Goal: Transaction & Acquisition: Purchase product/service

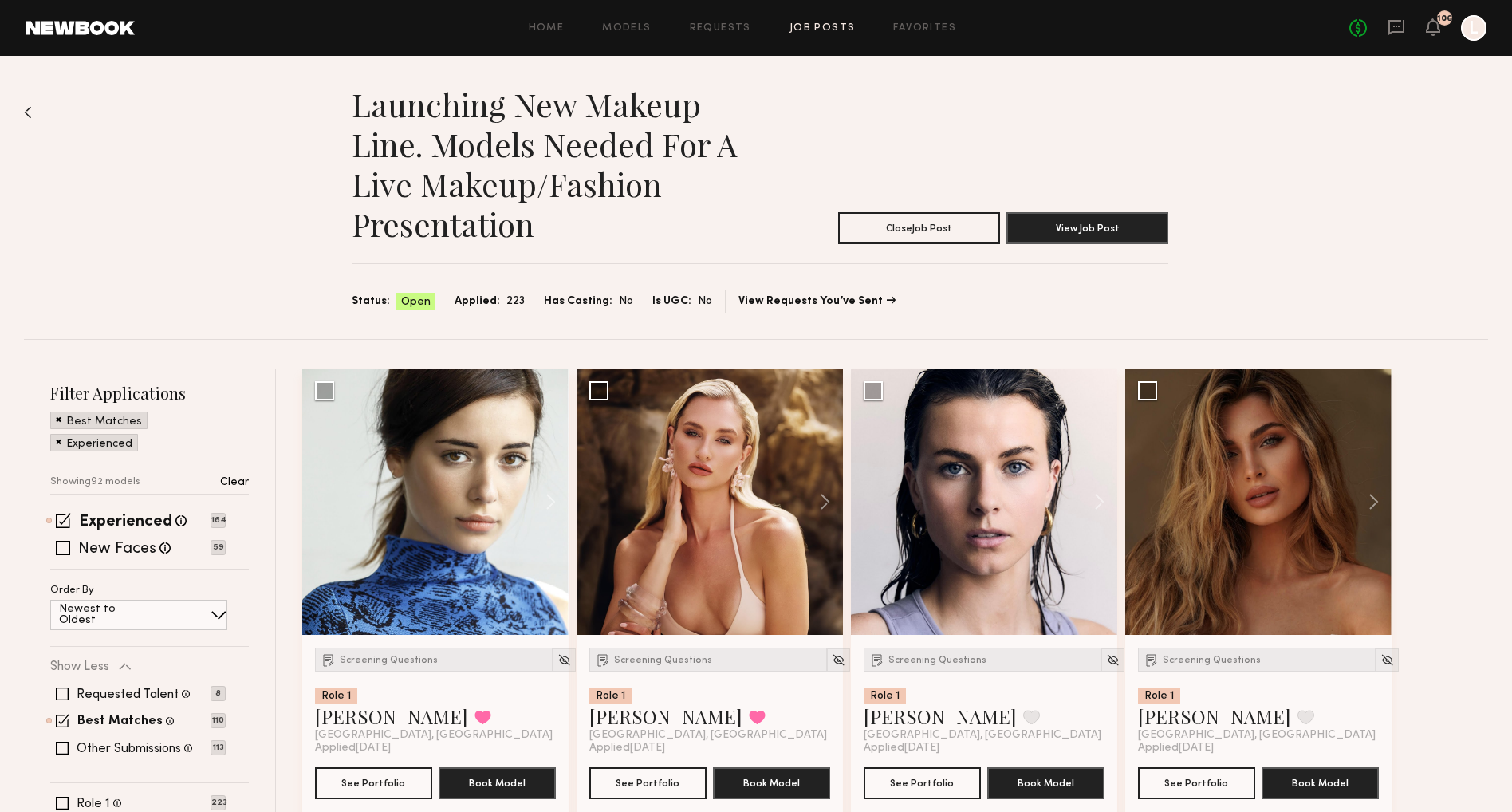
scroll to position [1598, 0]
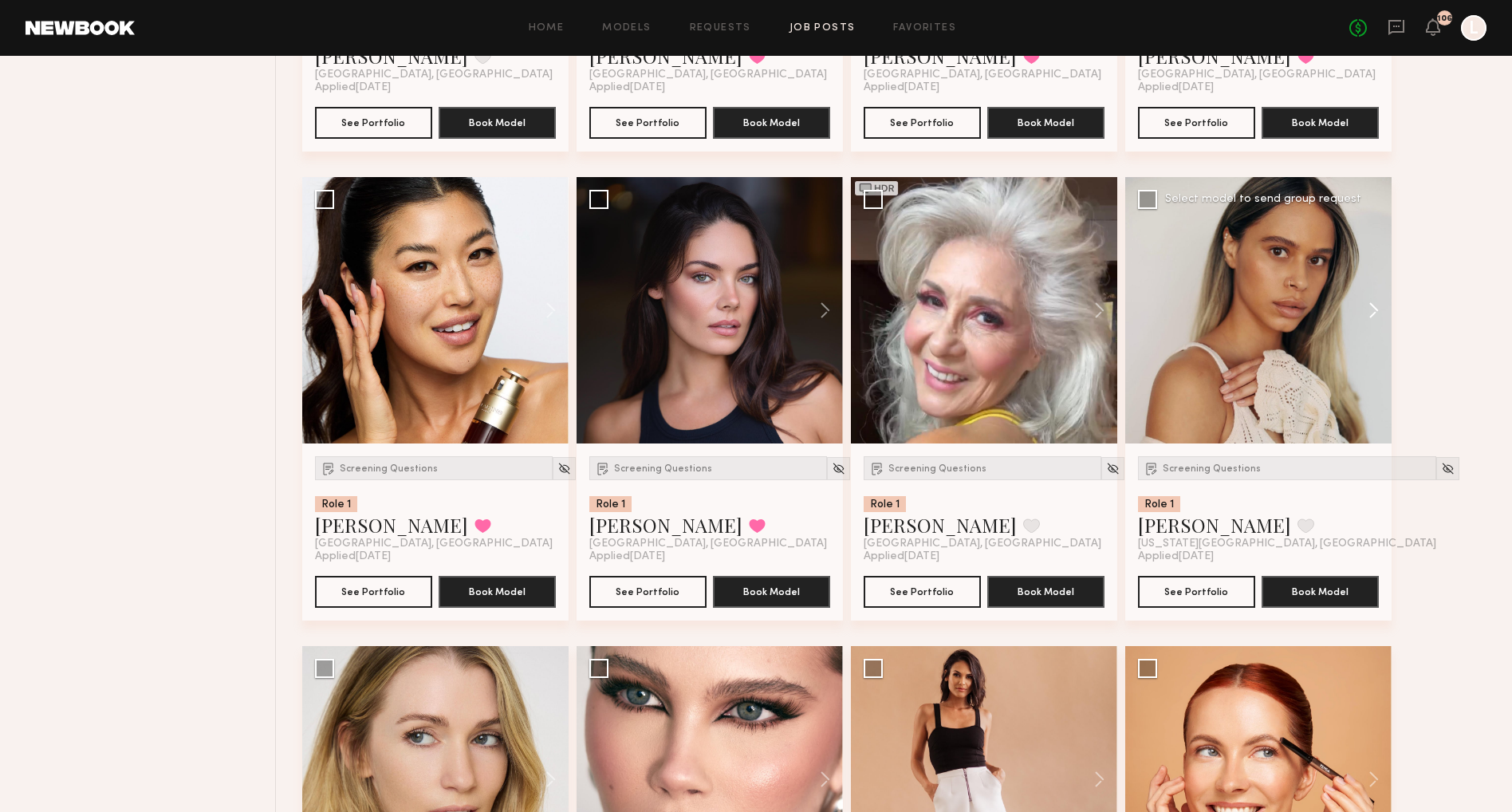
click at [1372, 310] on button at bounding box center [1366, 311] width 51 height 266
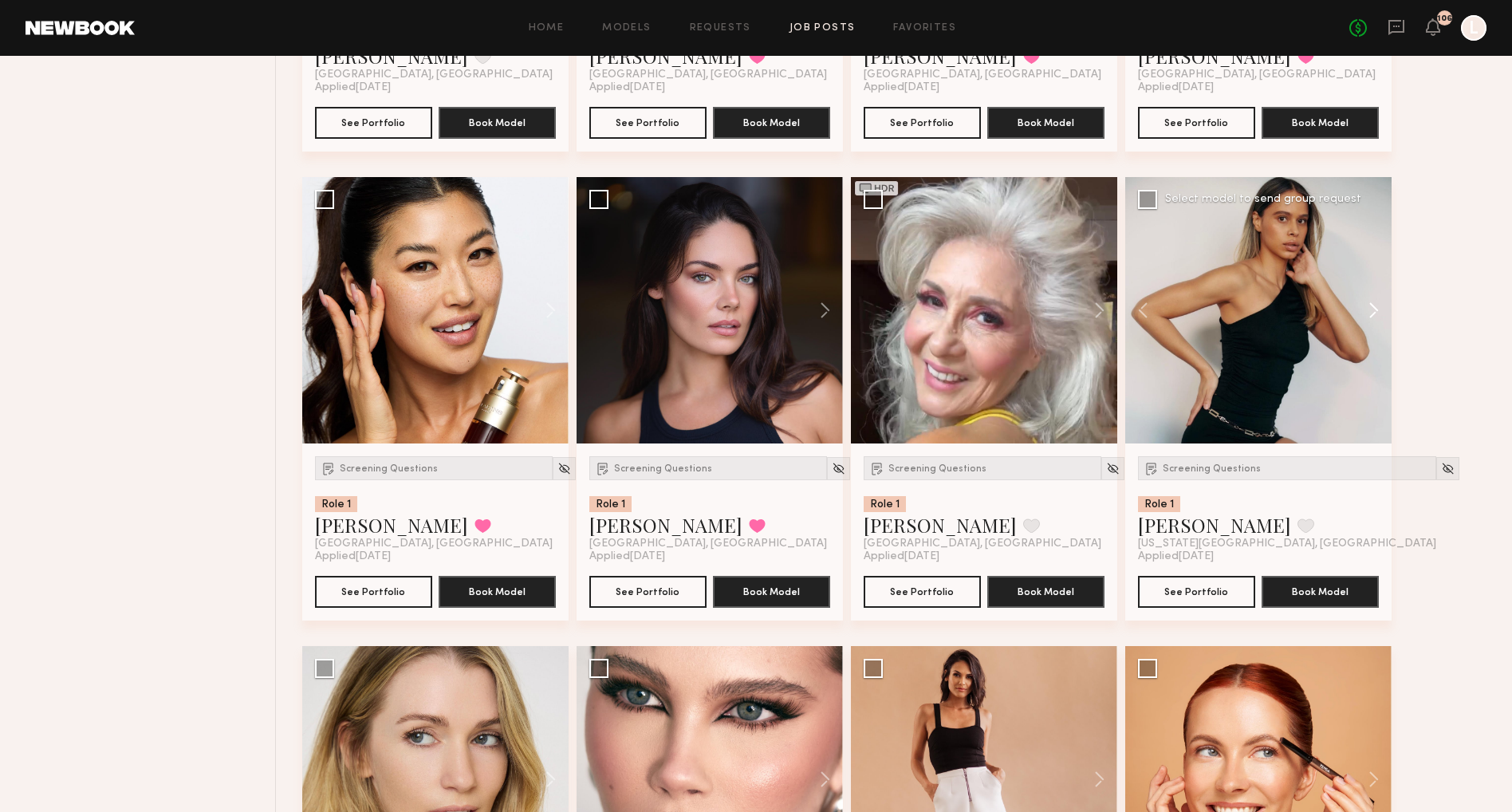
click at [1366, 308] on button at bounding box center [1366, 311] width 51 height 266
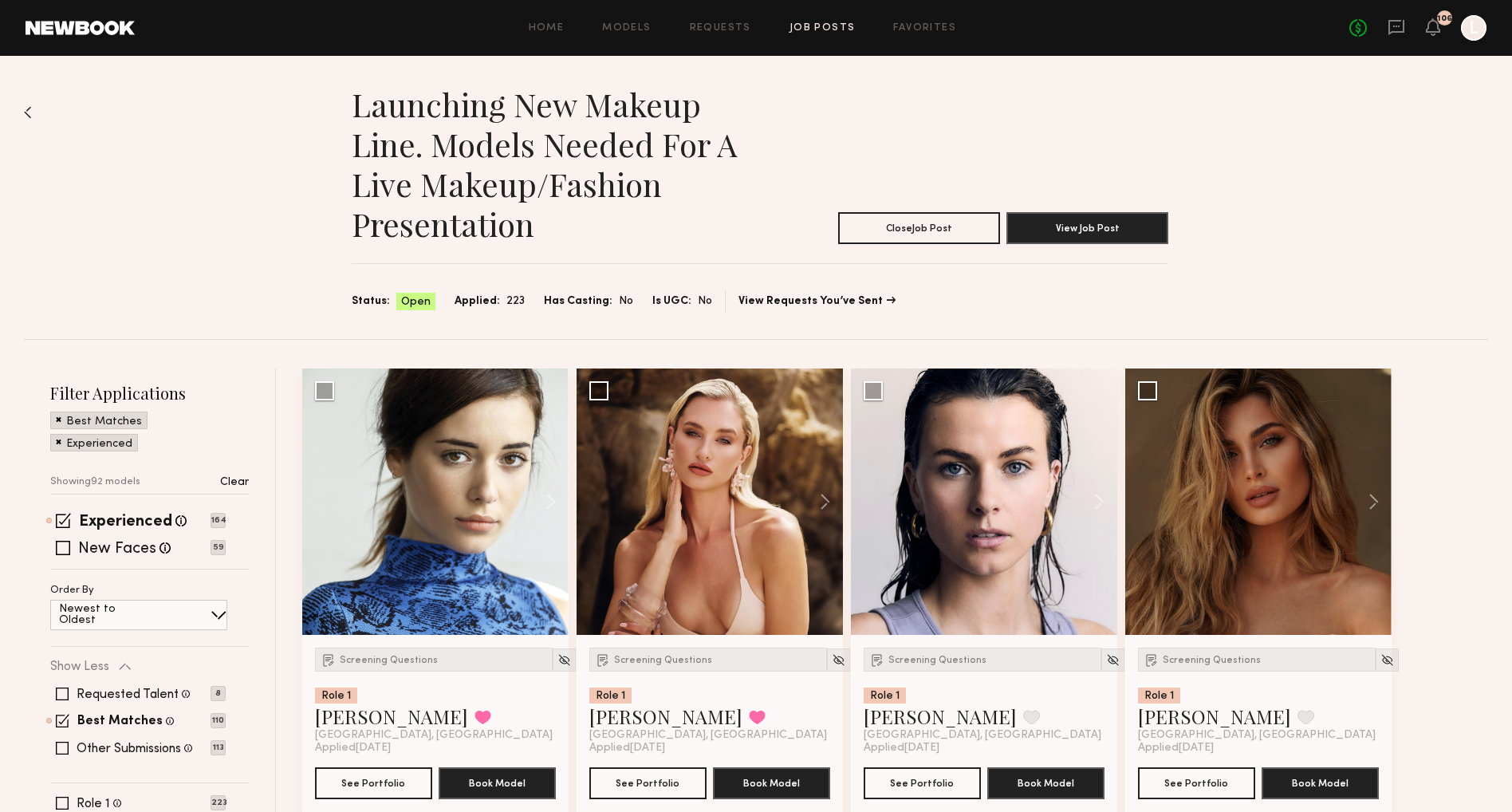
scroll to position [0, 0]
click at [822, 508] on button at bounding box center [817, 501] width 51 height 266
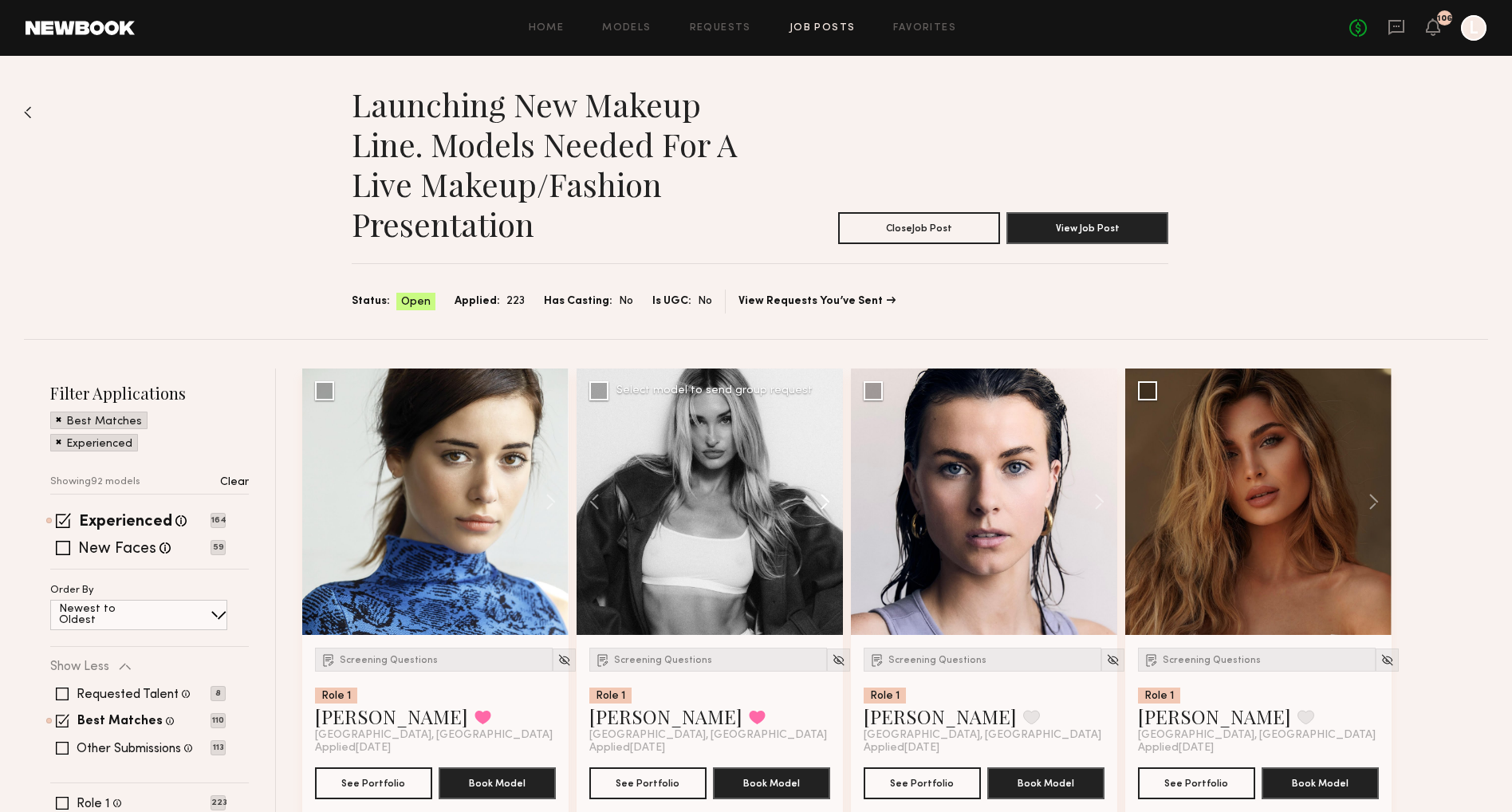
click at [822, 508] on button at bounding box center [817, 501] width 51 height 266
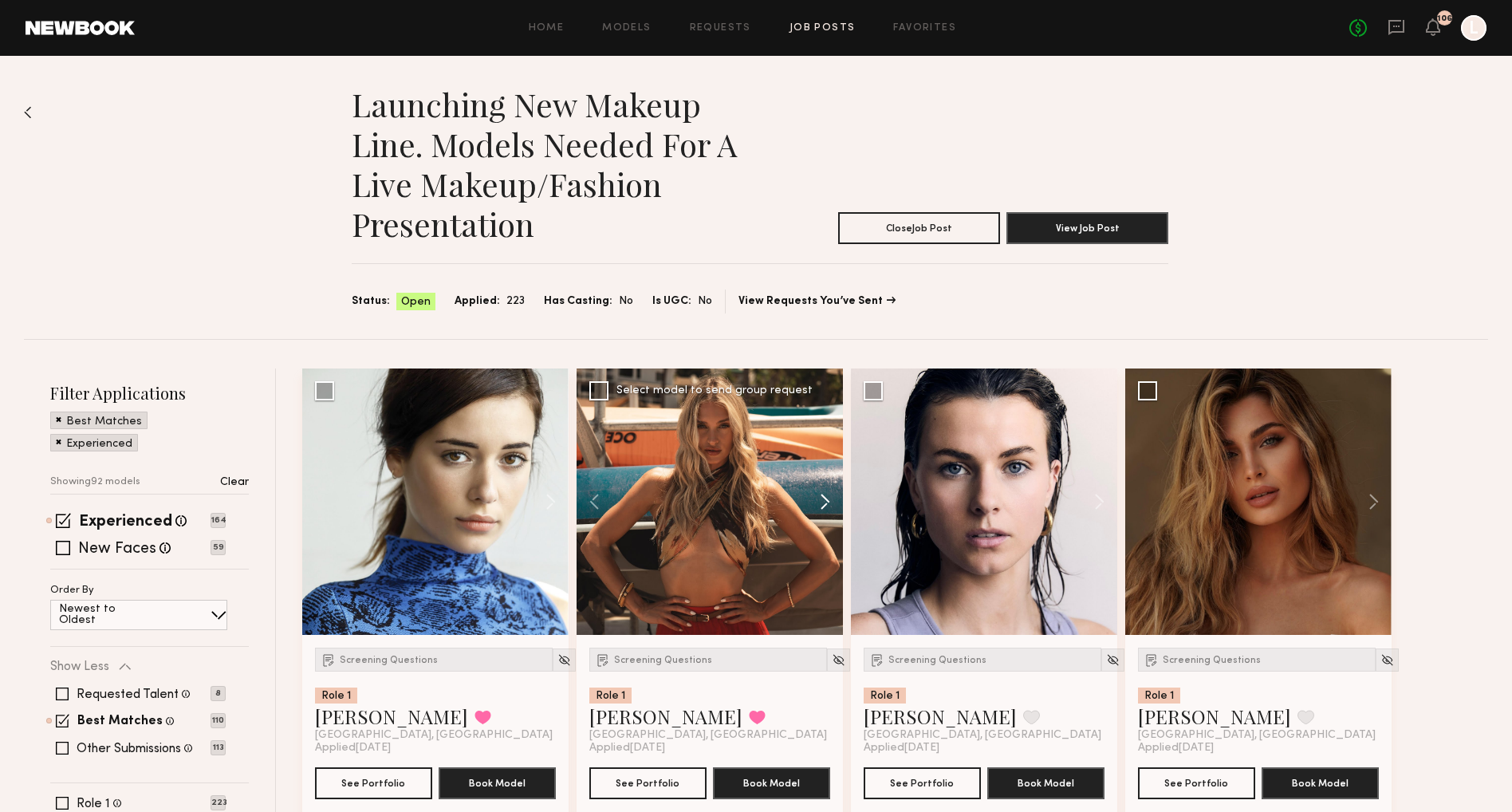
click at [822, 508] on button at bounding box center [817, 501] width 51 height 266
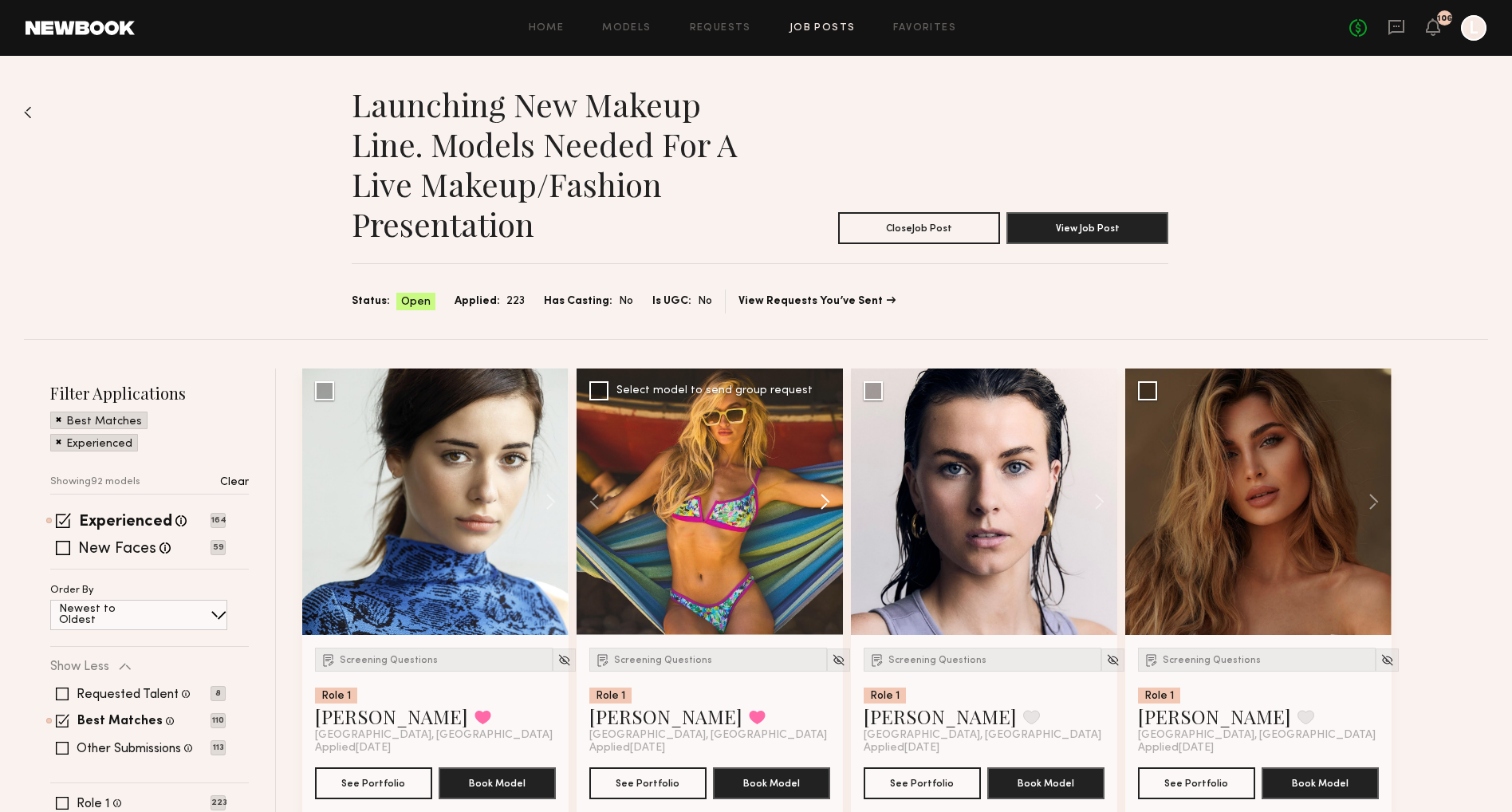
click at [822, 508] on button at bounding box center [817, 501] width 51 height 266
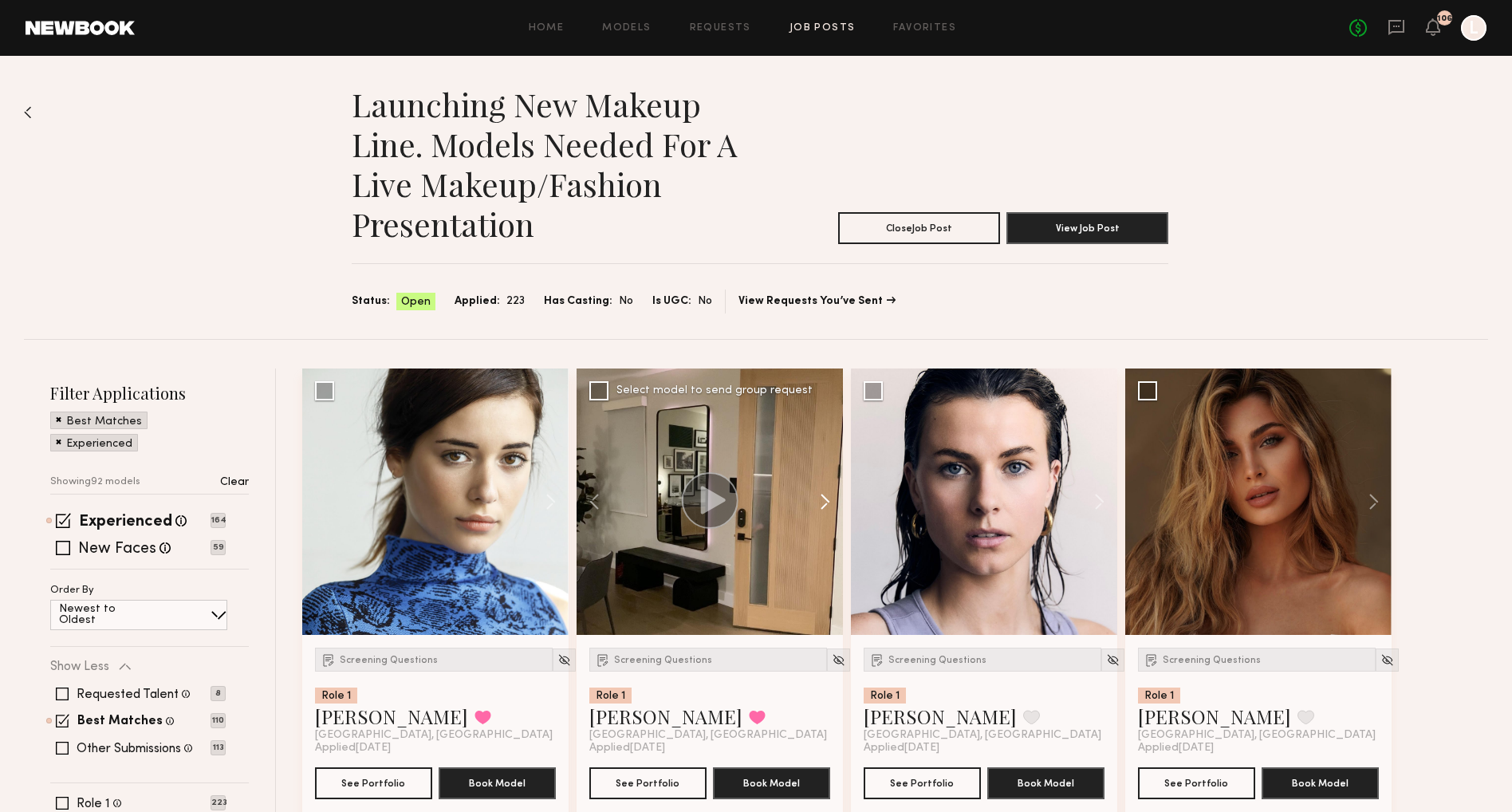
click at [822, 508] on button at bounding box center [817, 501] width 51 height 266
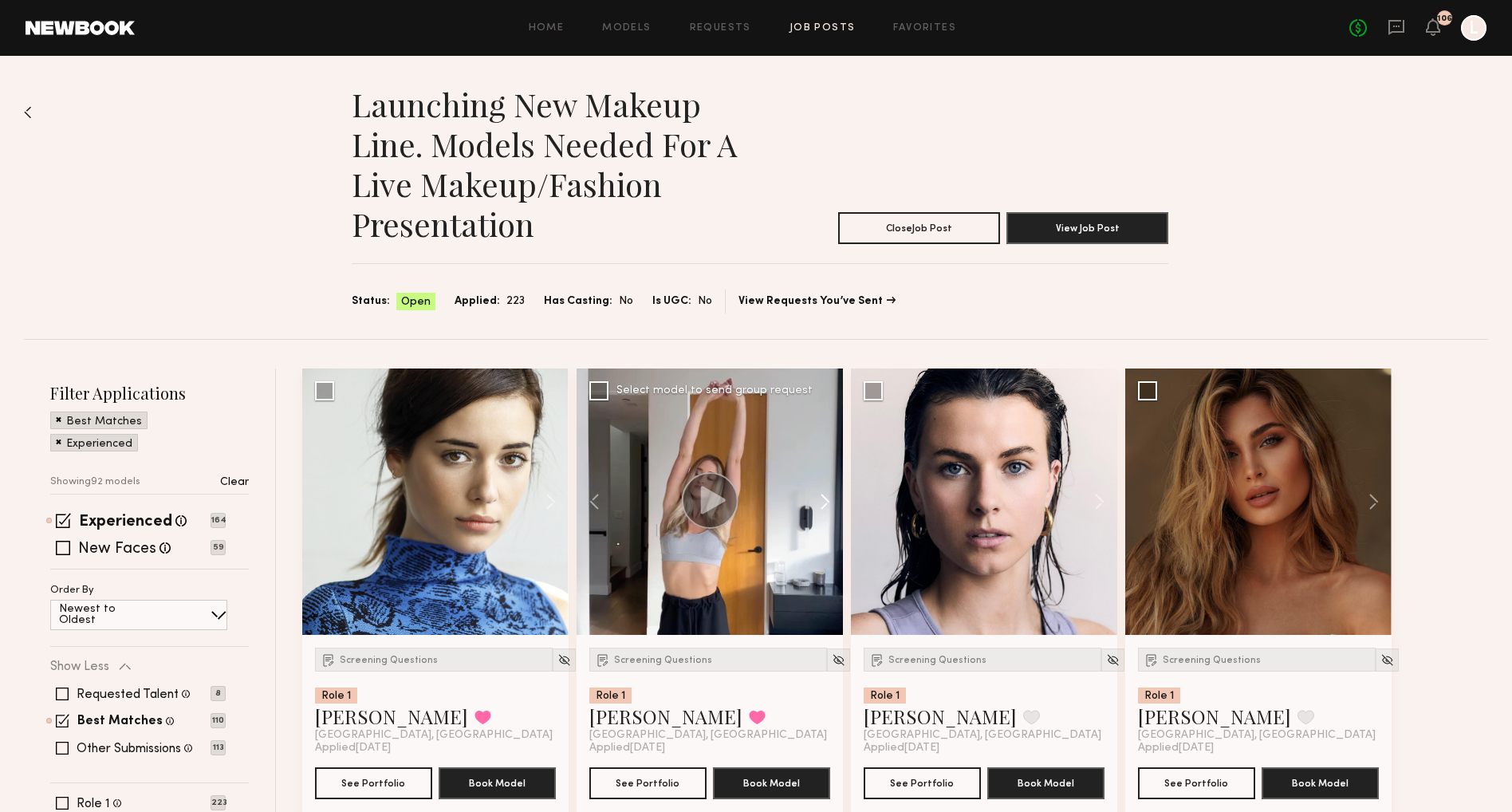
click at [822, 508] on button at bounding box center [817, 501] width 51 height 266
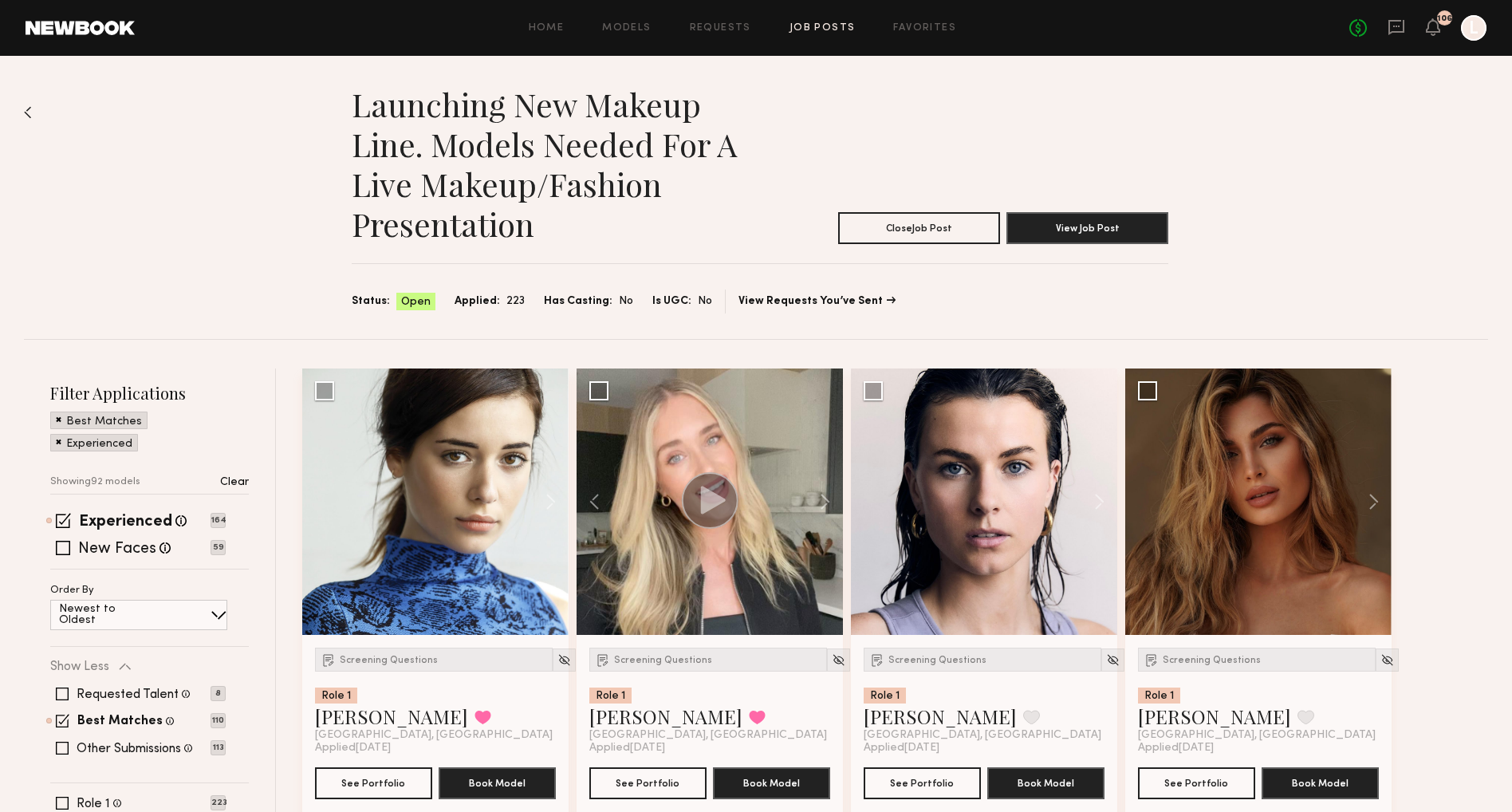
click at [1437, 20] on div "106" at bounding box center [1445, 19] width 15 height 9
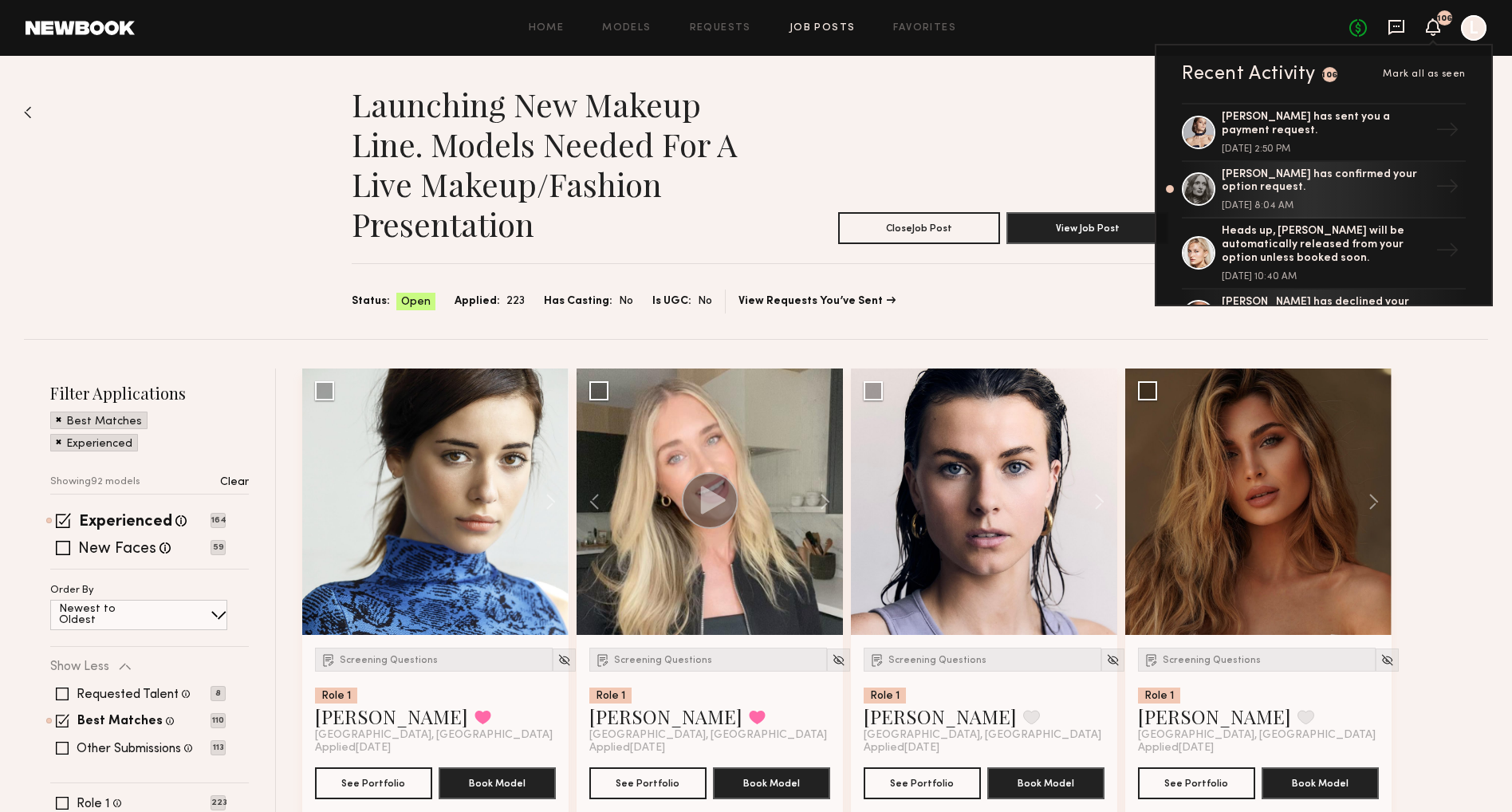
click at [1392, 24] on icon at bounding box center [1397, 27] width 16 height 15
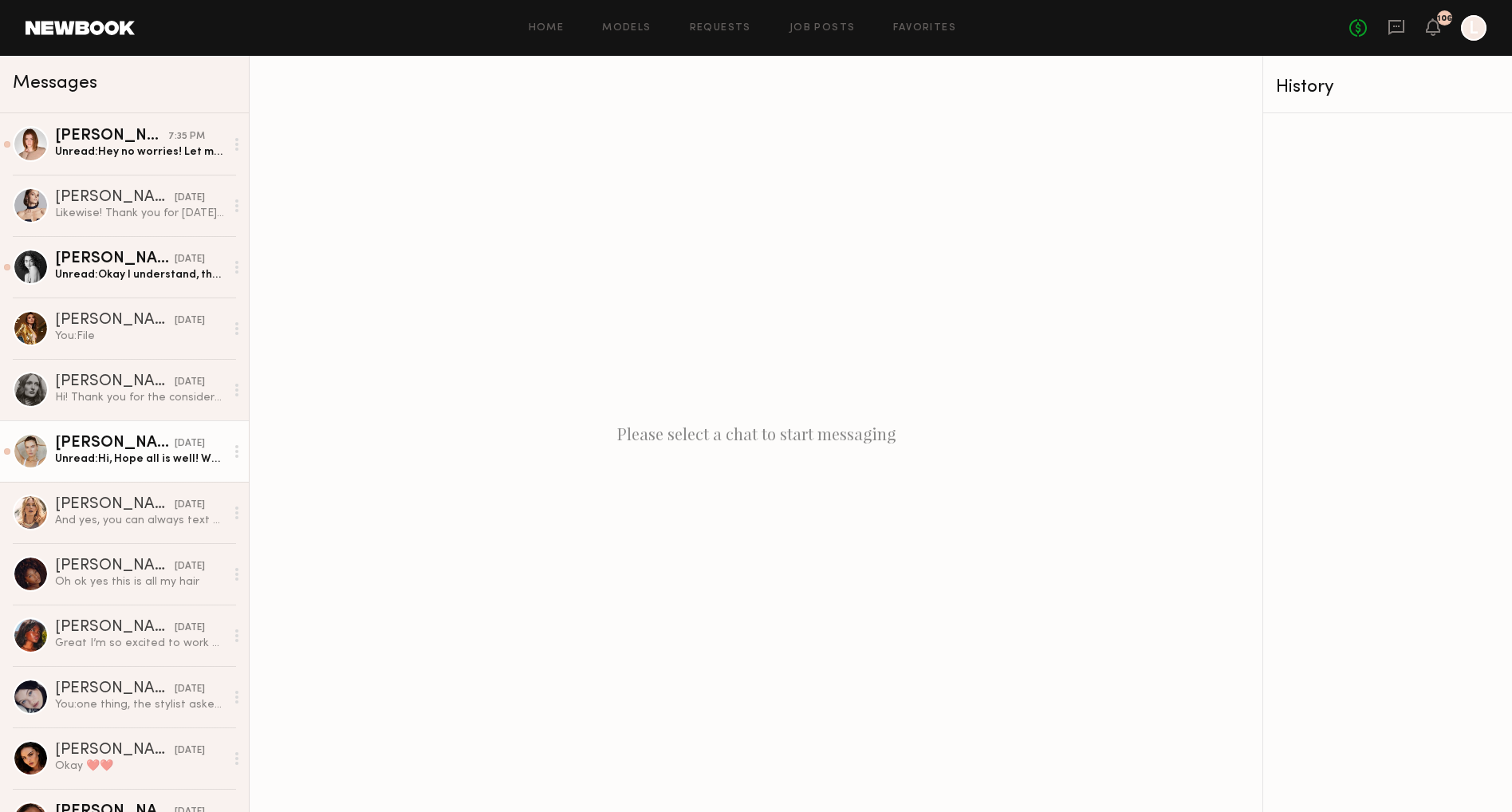
click at [195, 456] on div "Unread: Hi, Hope all is well! When will the final selections be done? Thank you!" at bounding box center [139, 459] width 169 height 15
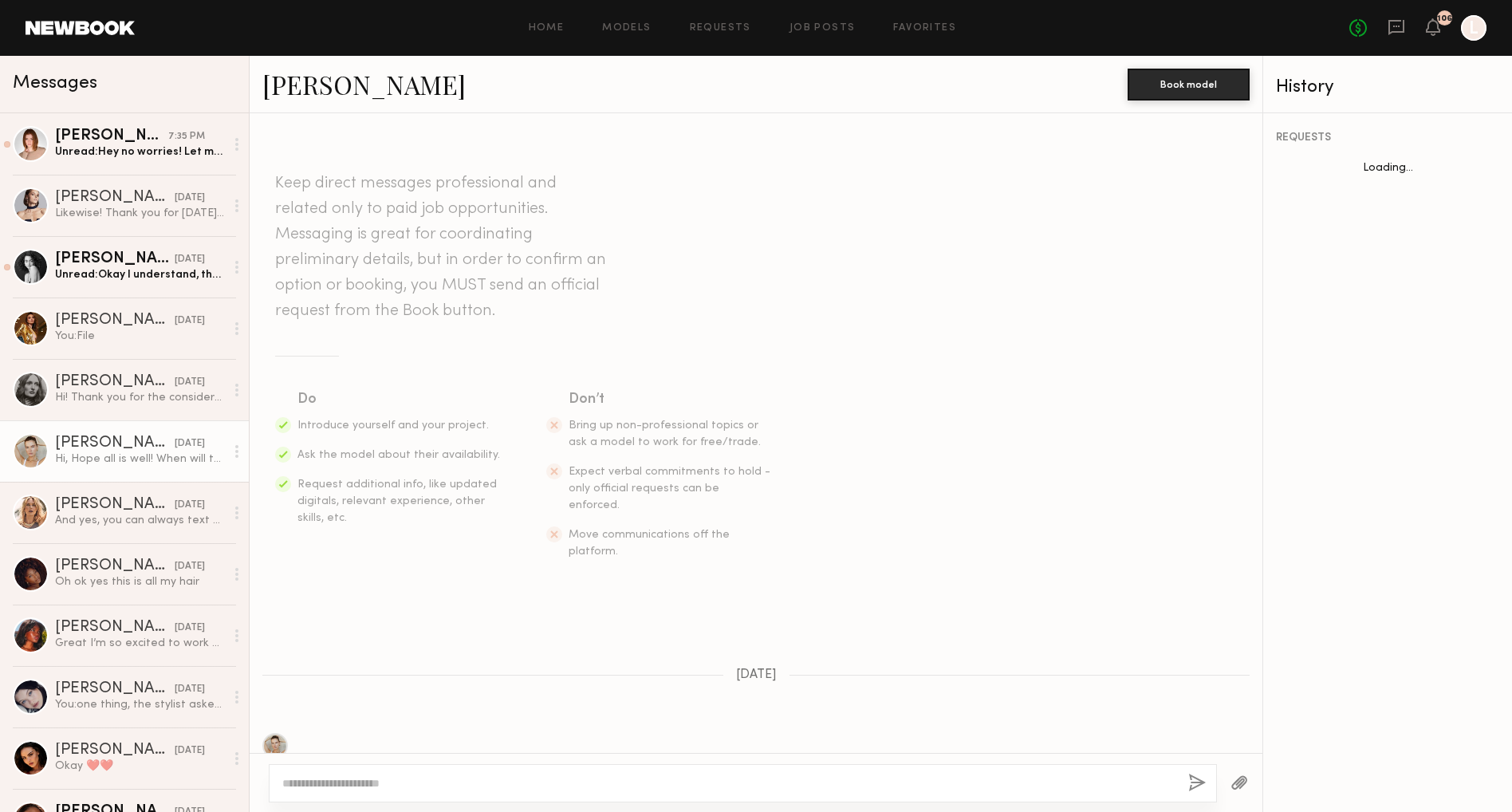
scroll to position [72, 0]
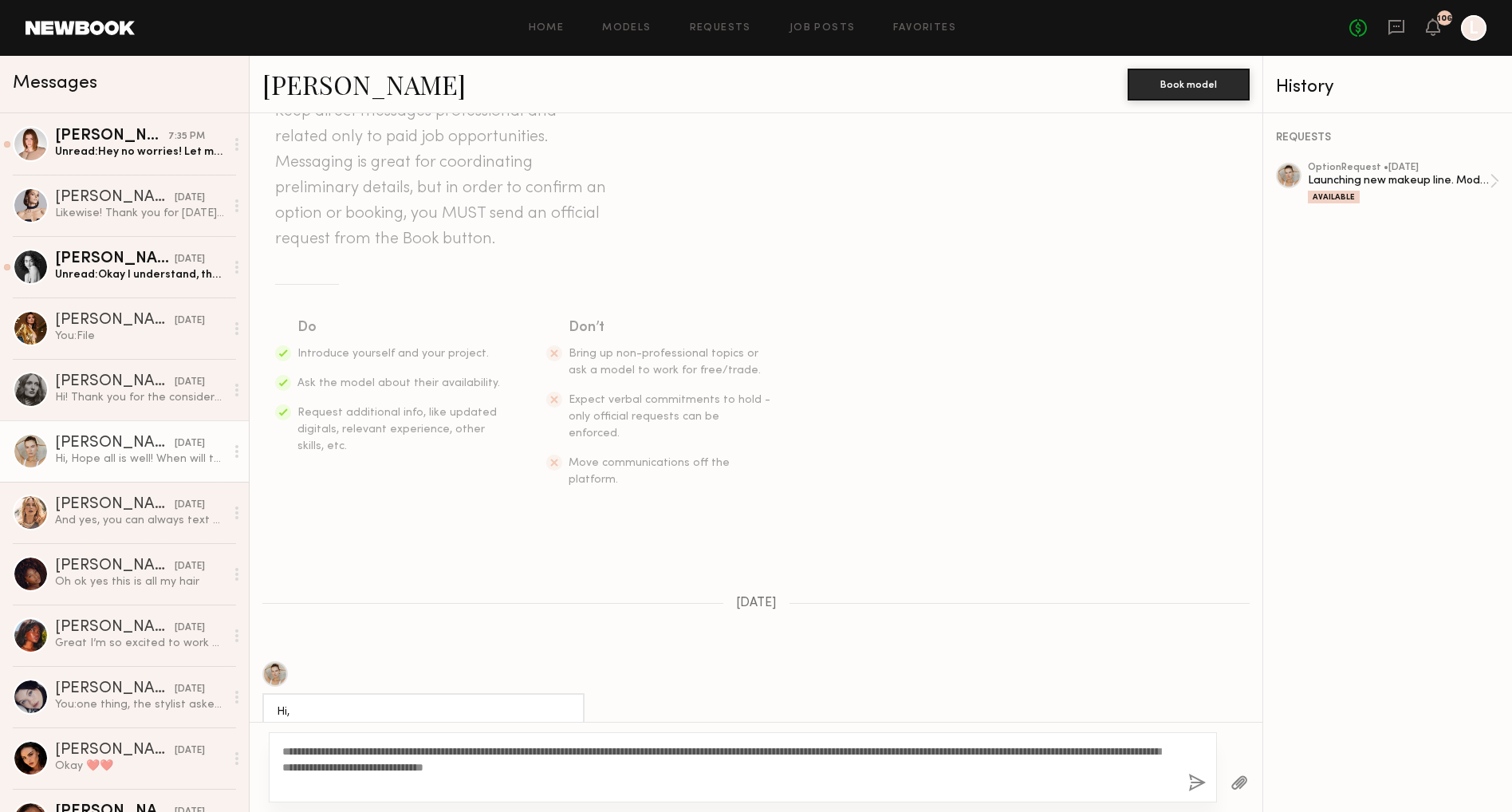
type textarea "**********"
click at [1174, 776] on div "**********" at bounding box center [743, 767] width 949 height 70
click at [1188, 774] on button "button" at bounding box center [1197, 784] width 18 height 20
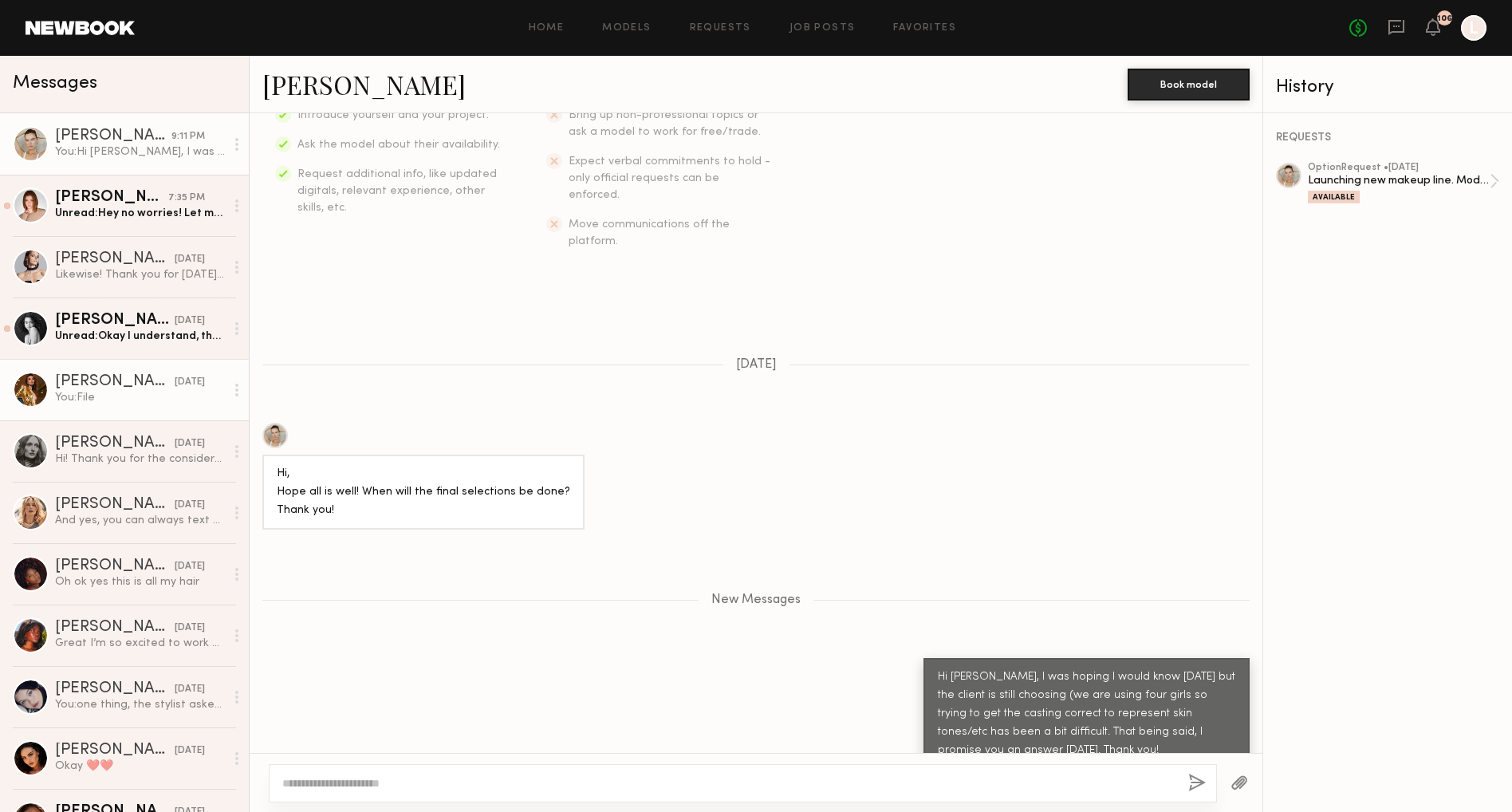
scroll to position [0, 0]
click at [136, 382] on div "[PERSON_NAME]" at bounding box center [114, 382] width 120 height 16
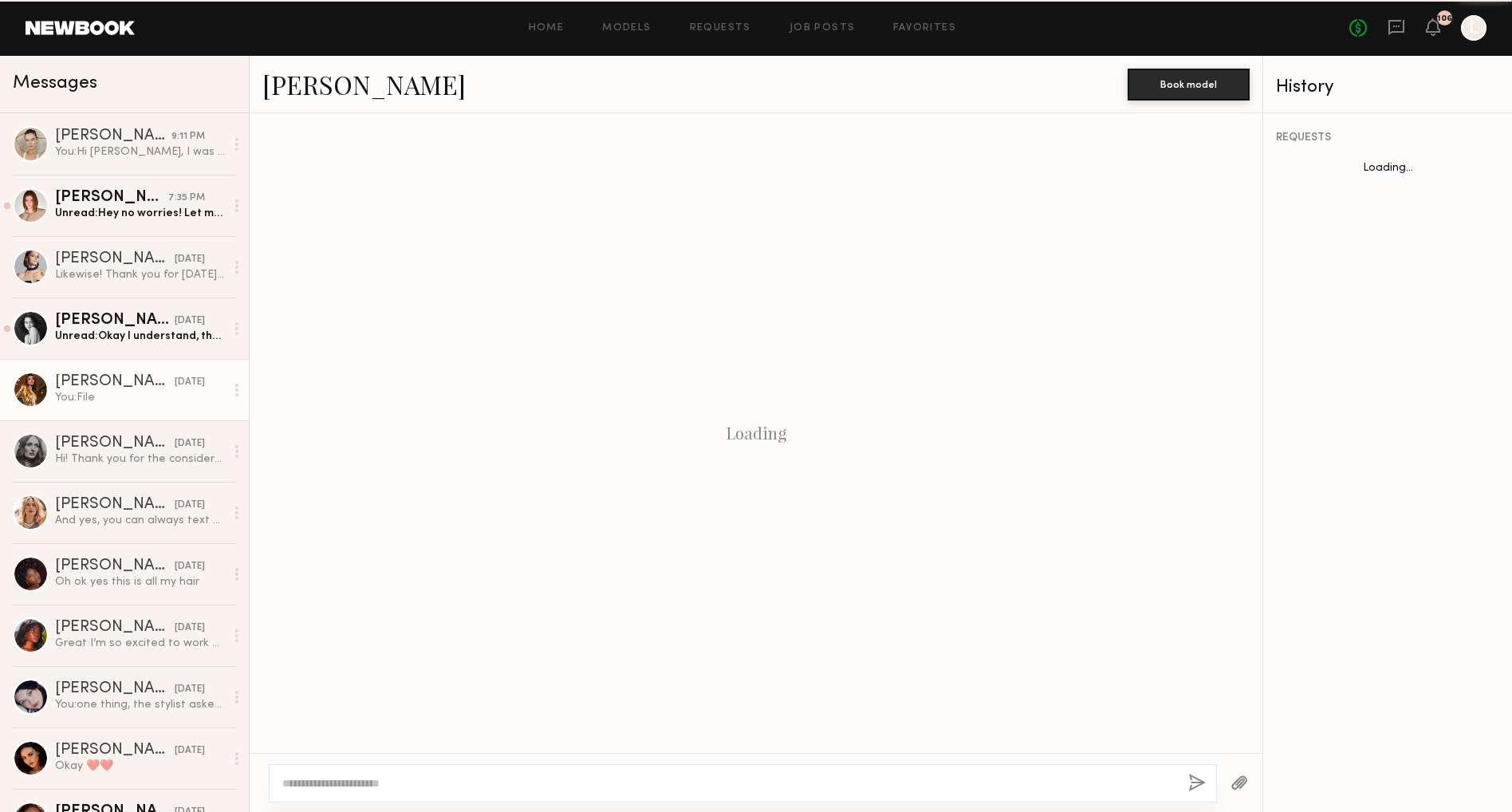
scroll to position [156, 0]
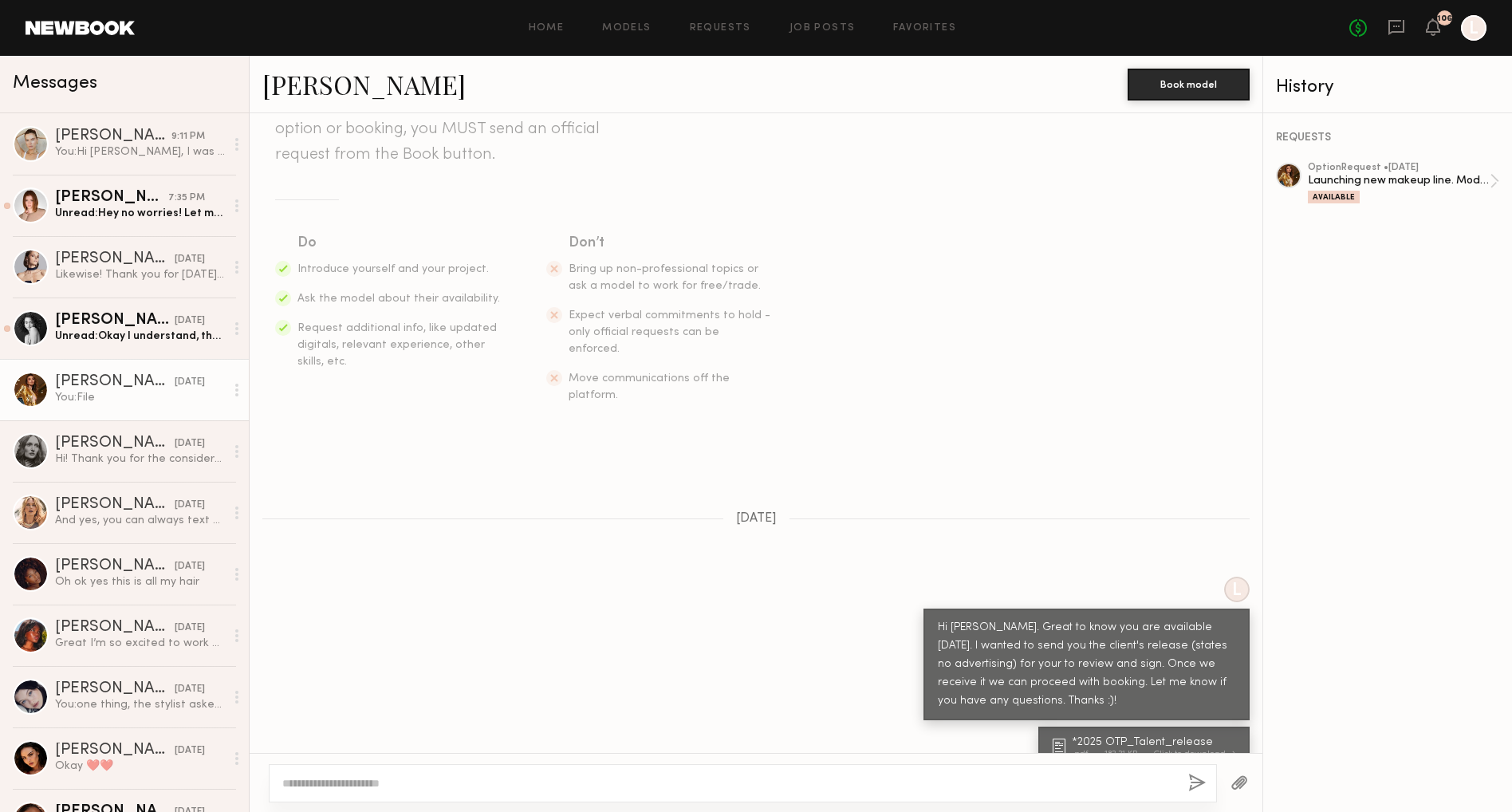
drag, startPoint x: 294, startPoint y: 84, endPoint x: 290, endPoint y: 74, distance: 10.8
click at [294, 84] on link "[PERSON_NAME]" at bounding box center [364, 83] width 203 height 35
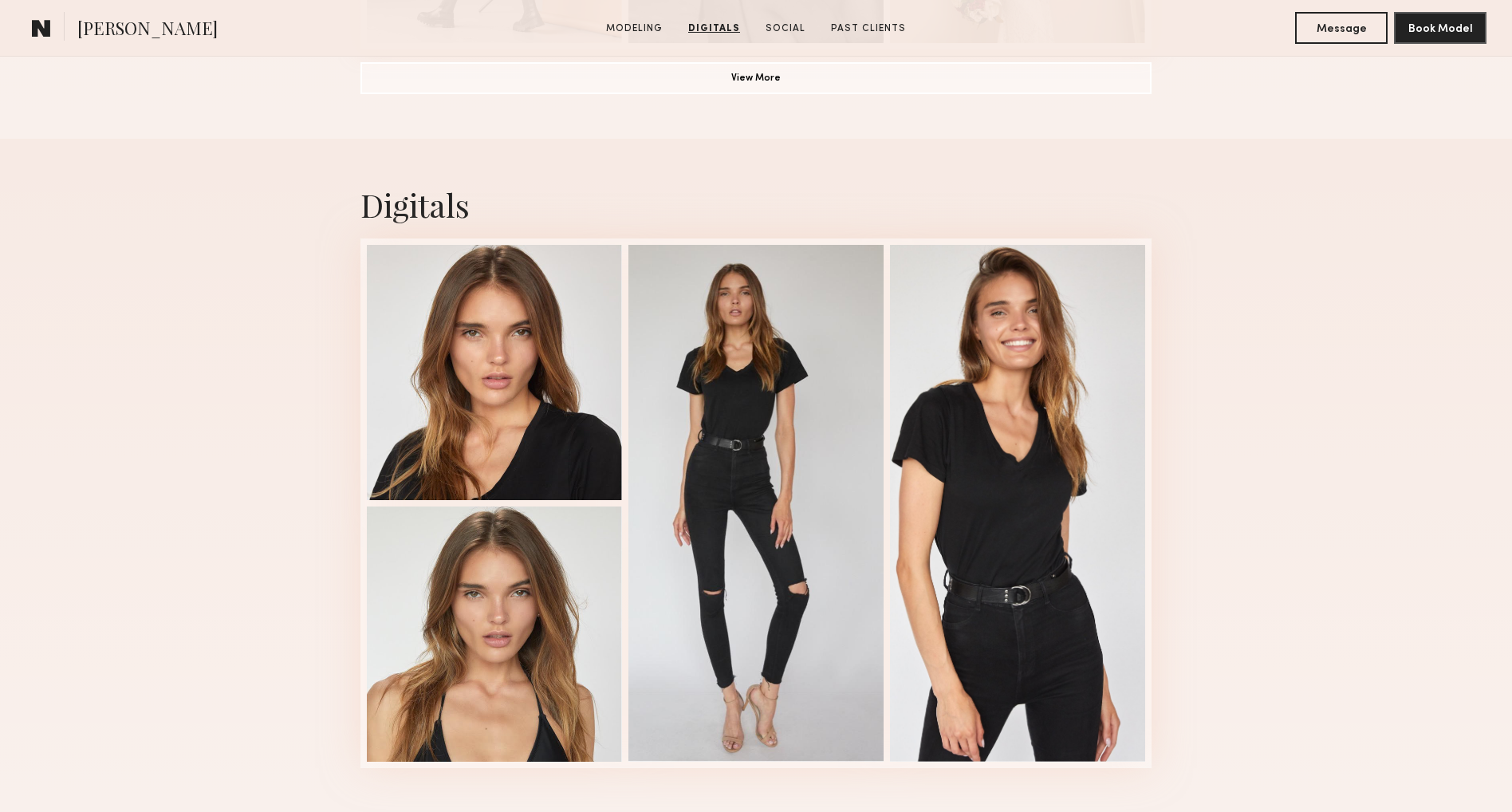
scroll to position [1490, 0]
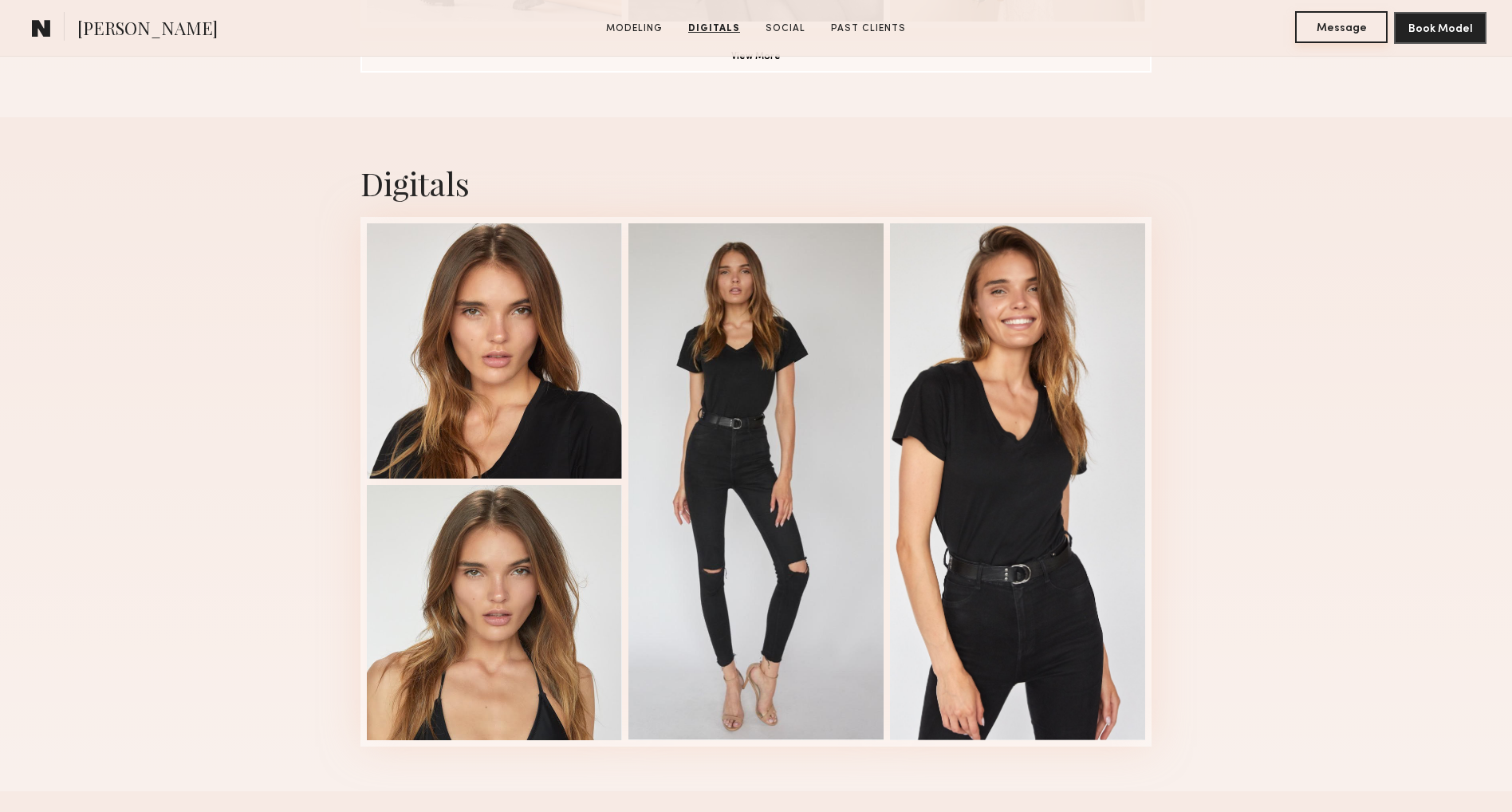
click at [1343, 28] on button "Message" at bounding box center [1342, 28] width 92 height 32
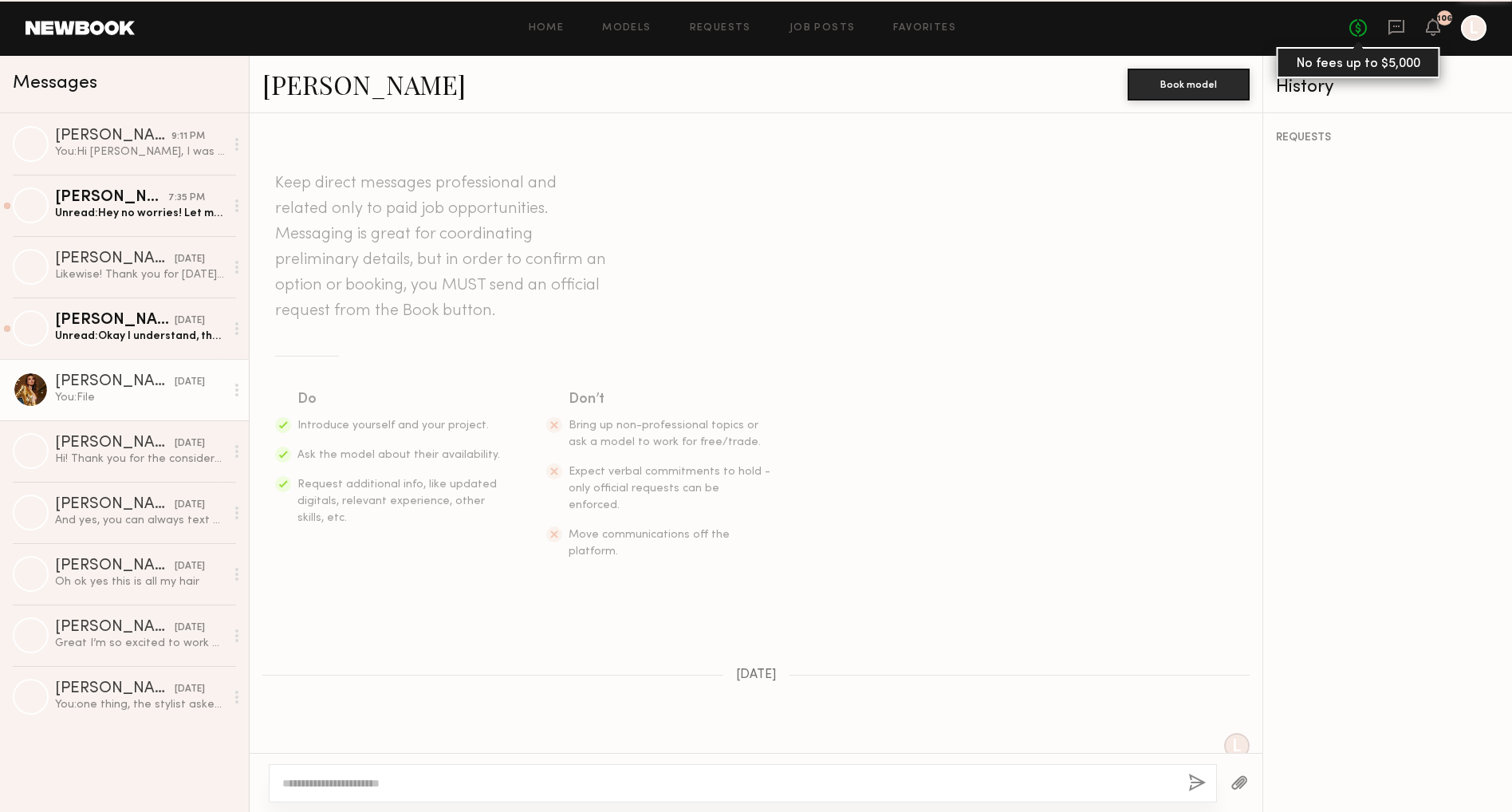
scroll to position [156, 0]
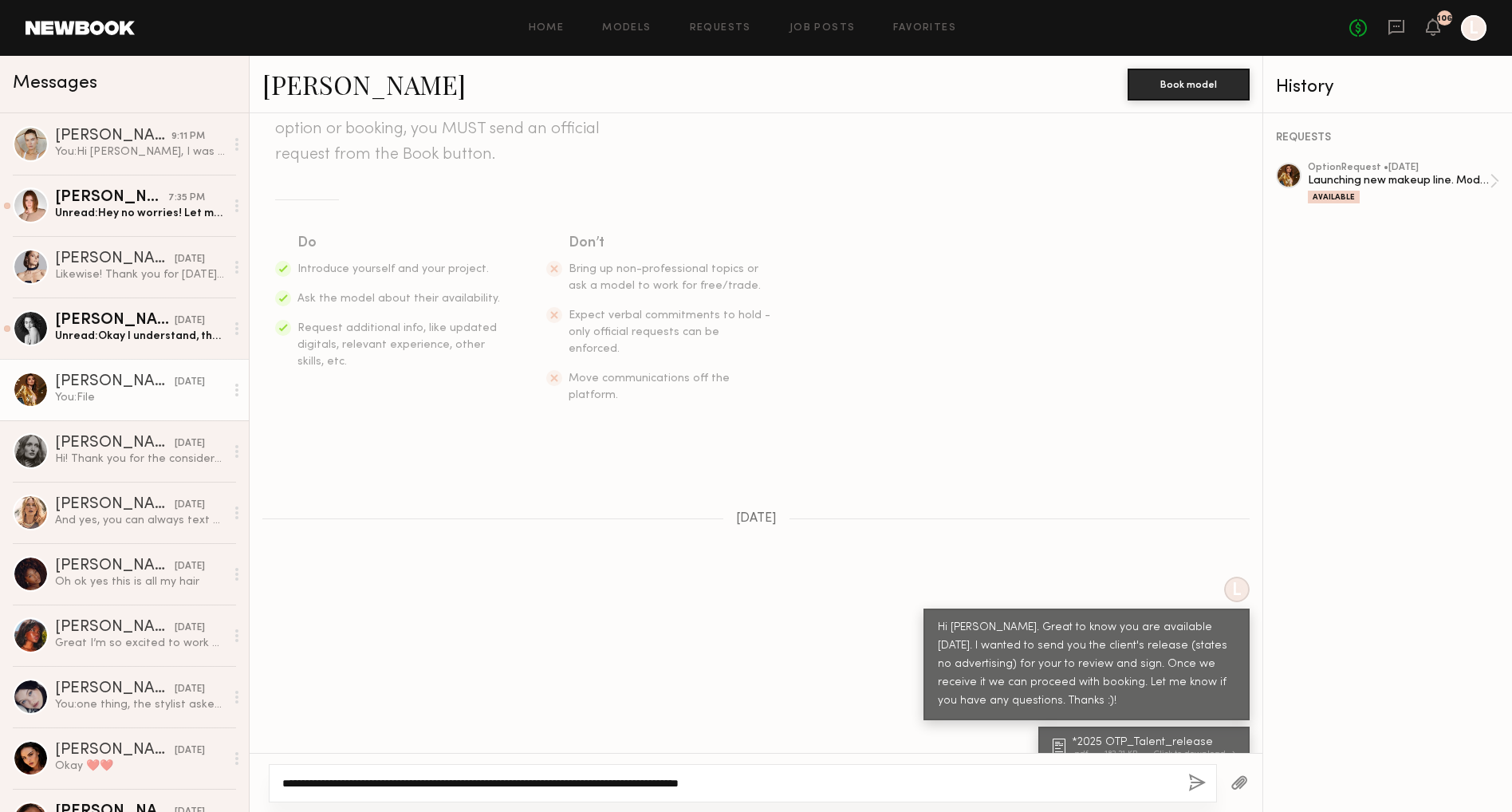
click at [790, 790] on textarea "**********" at bounding box center [722, 784] width 880 height 16
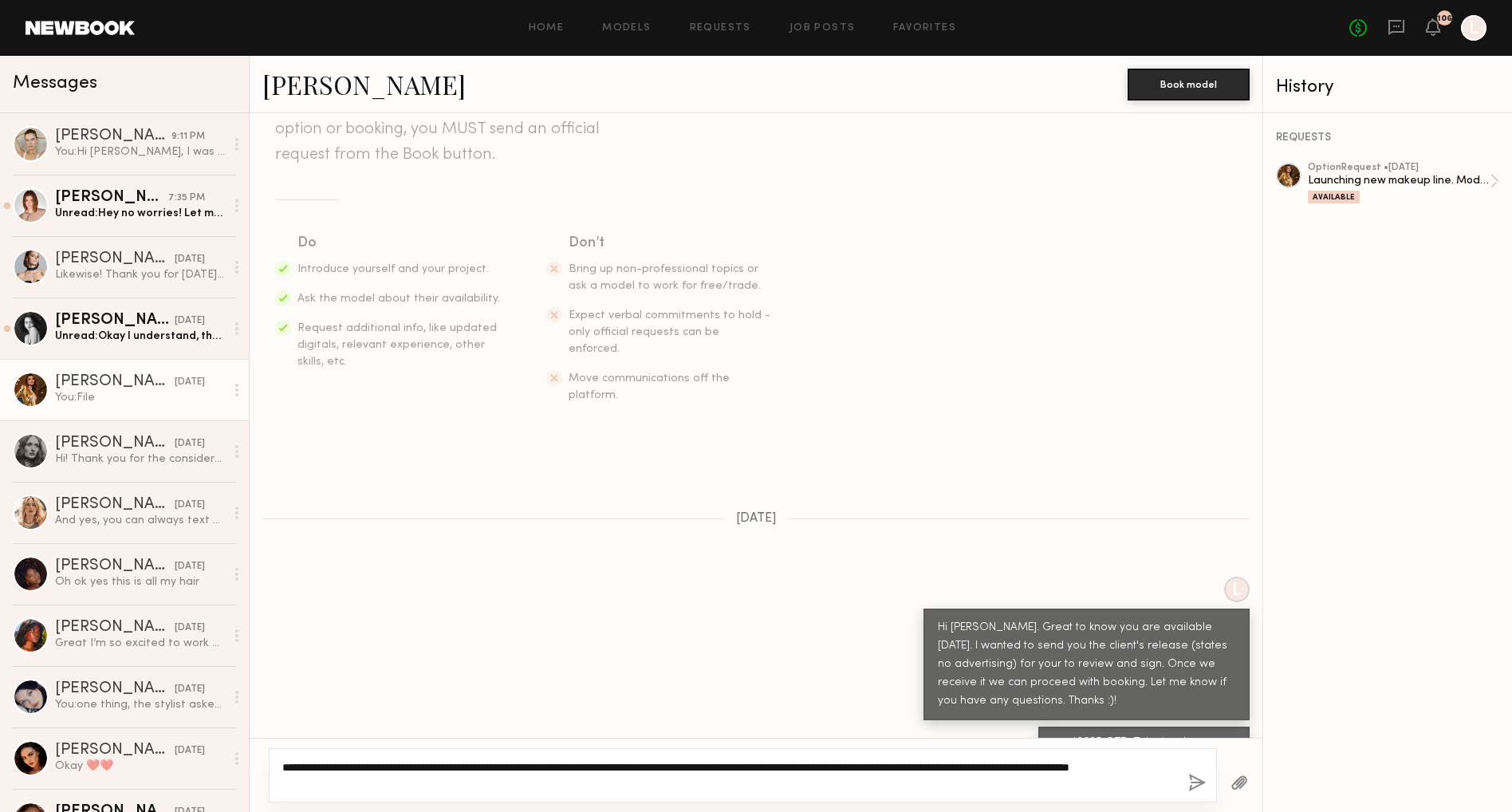
type textarea "**********"
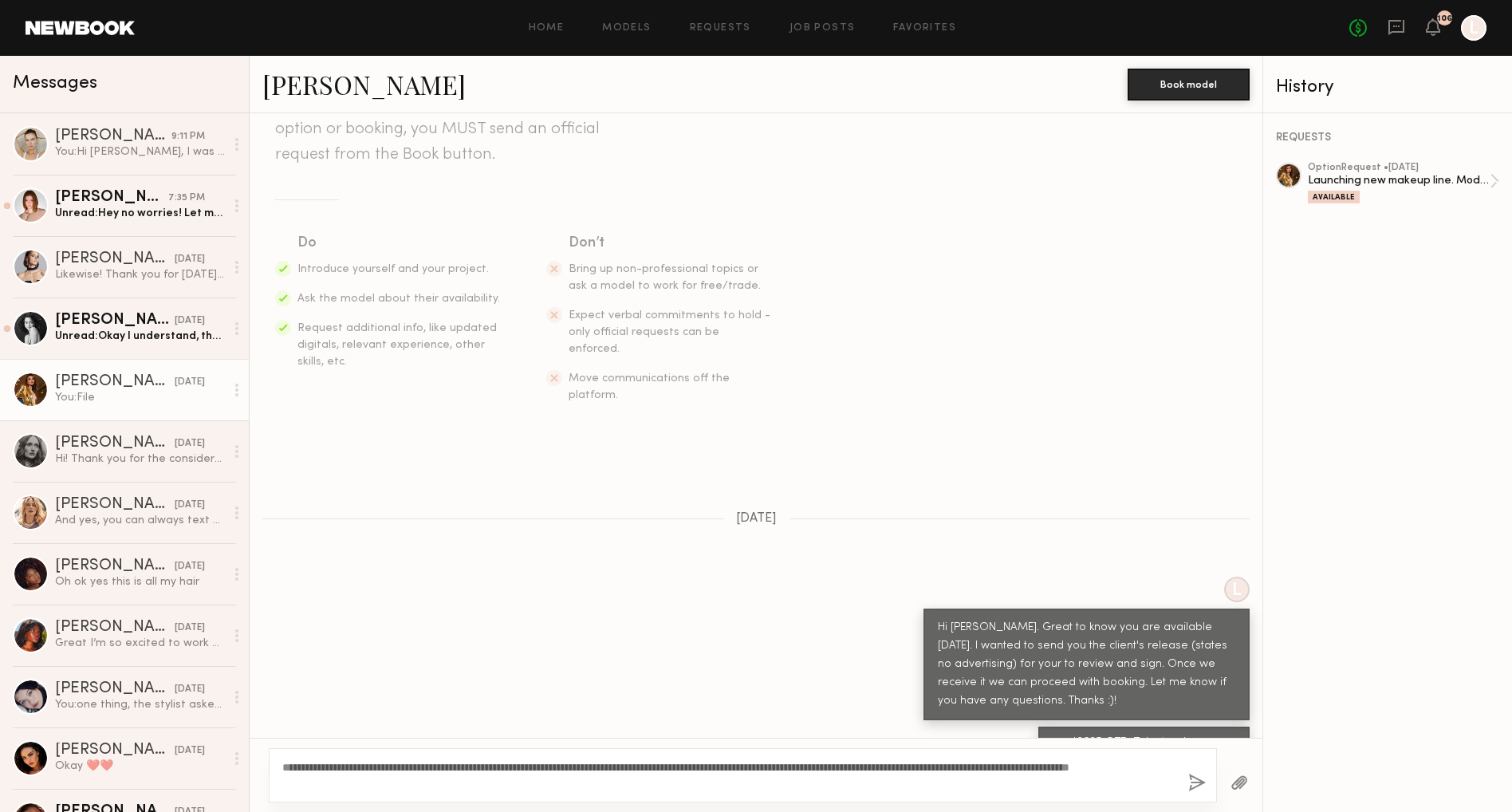
click at [1190, 783] on button "button" at bounding box center [1197, 784] width 18 height 20
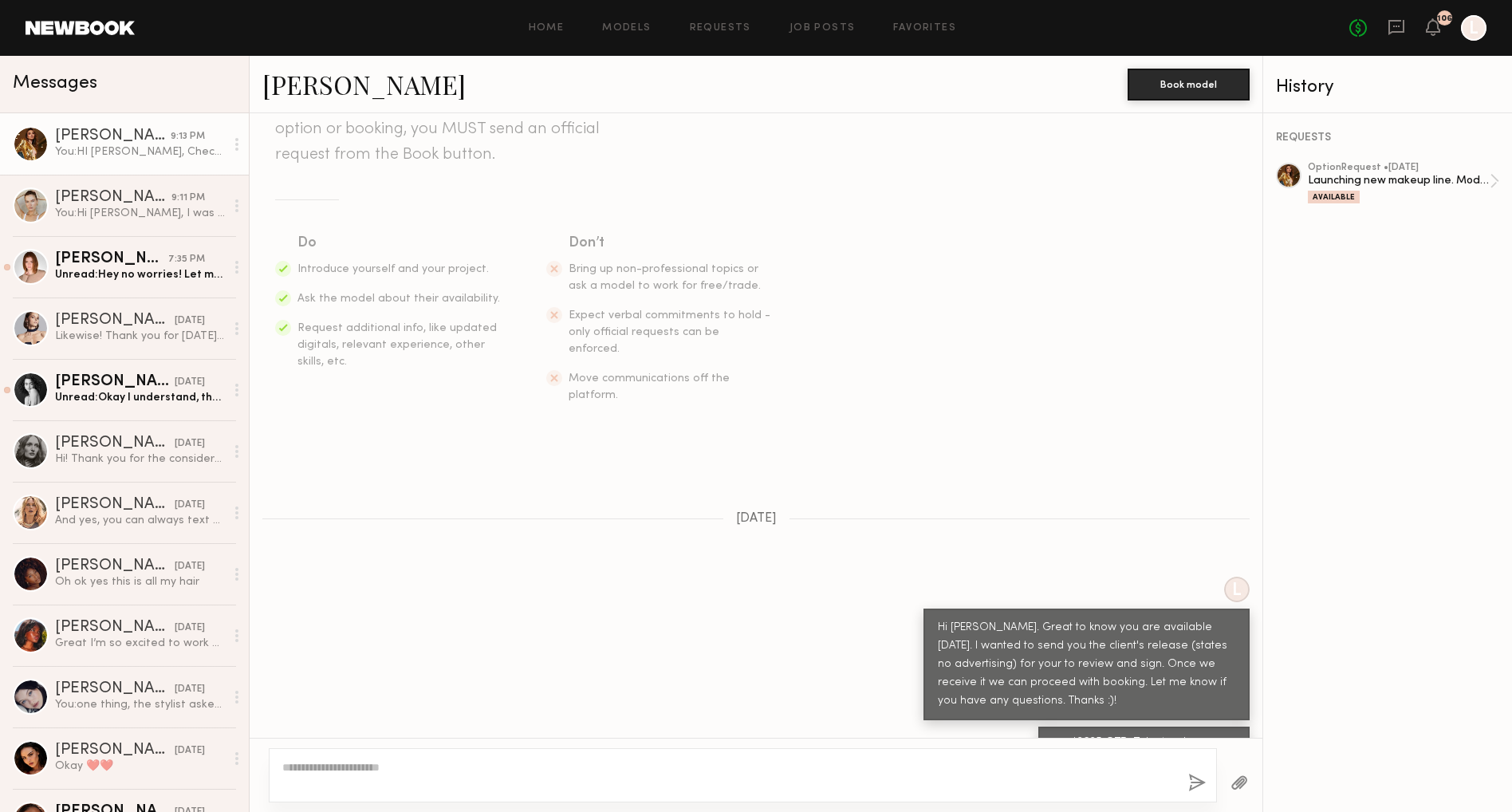
scroll to position [377, 0]
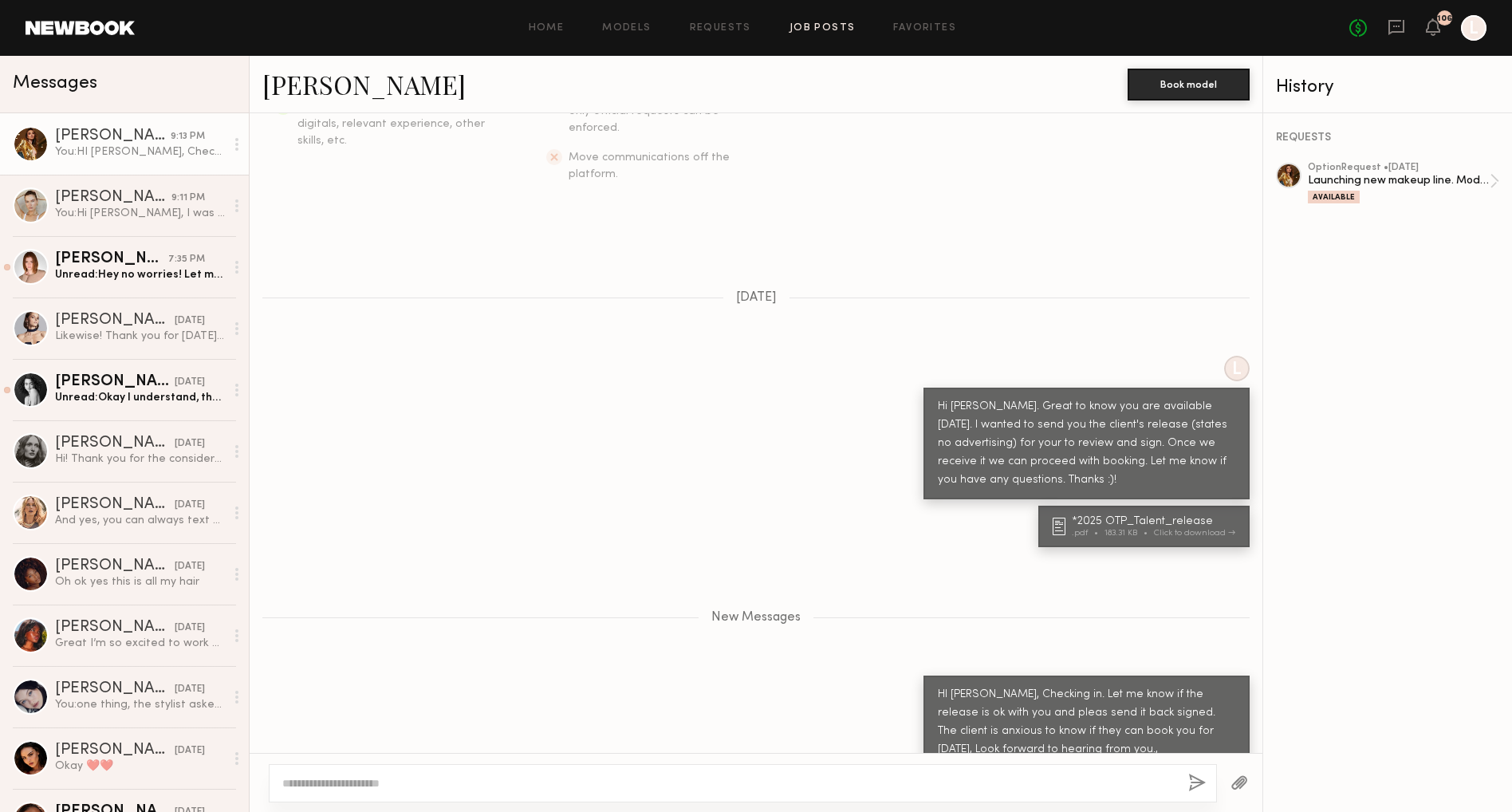
click at [815, 29] on link "Job Posts" at bounding box center [823, 28] width 67 height 11
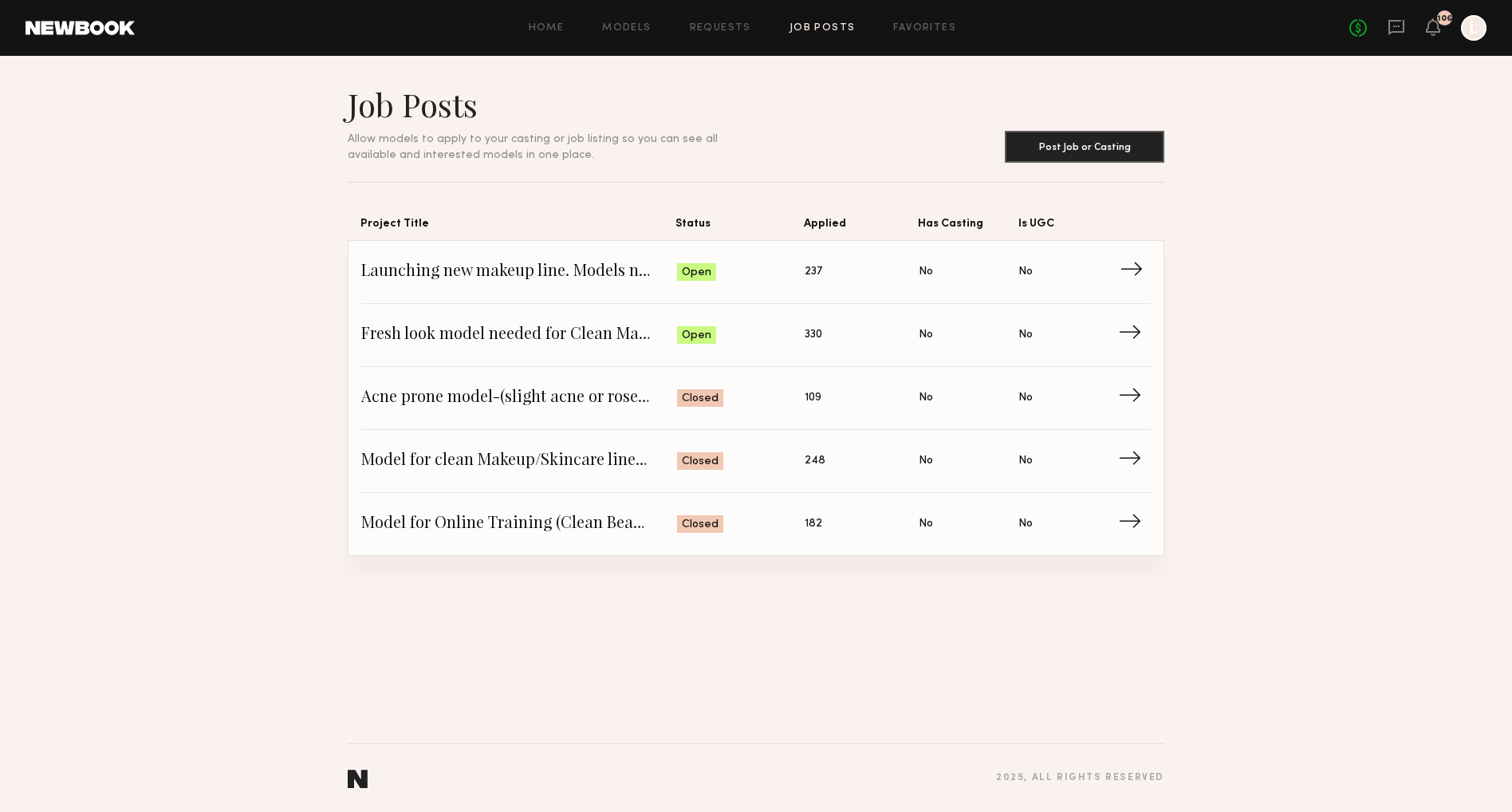
click at [810, 272] on span "237" at bounding box center [814, 272] width 18 height 18
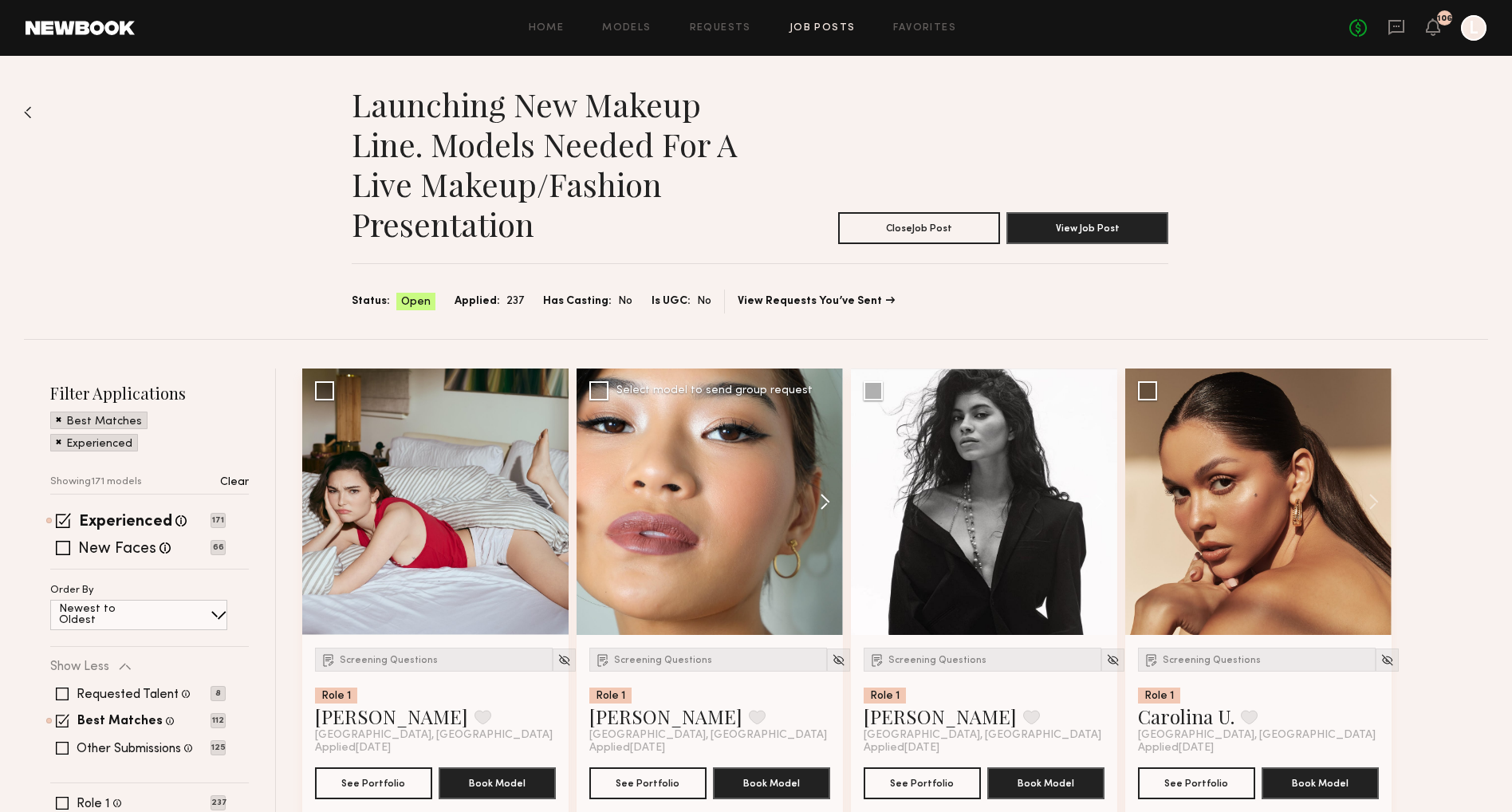
click at [817, 499] on button at bounding box center [817, 501] width 51 height 266
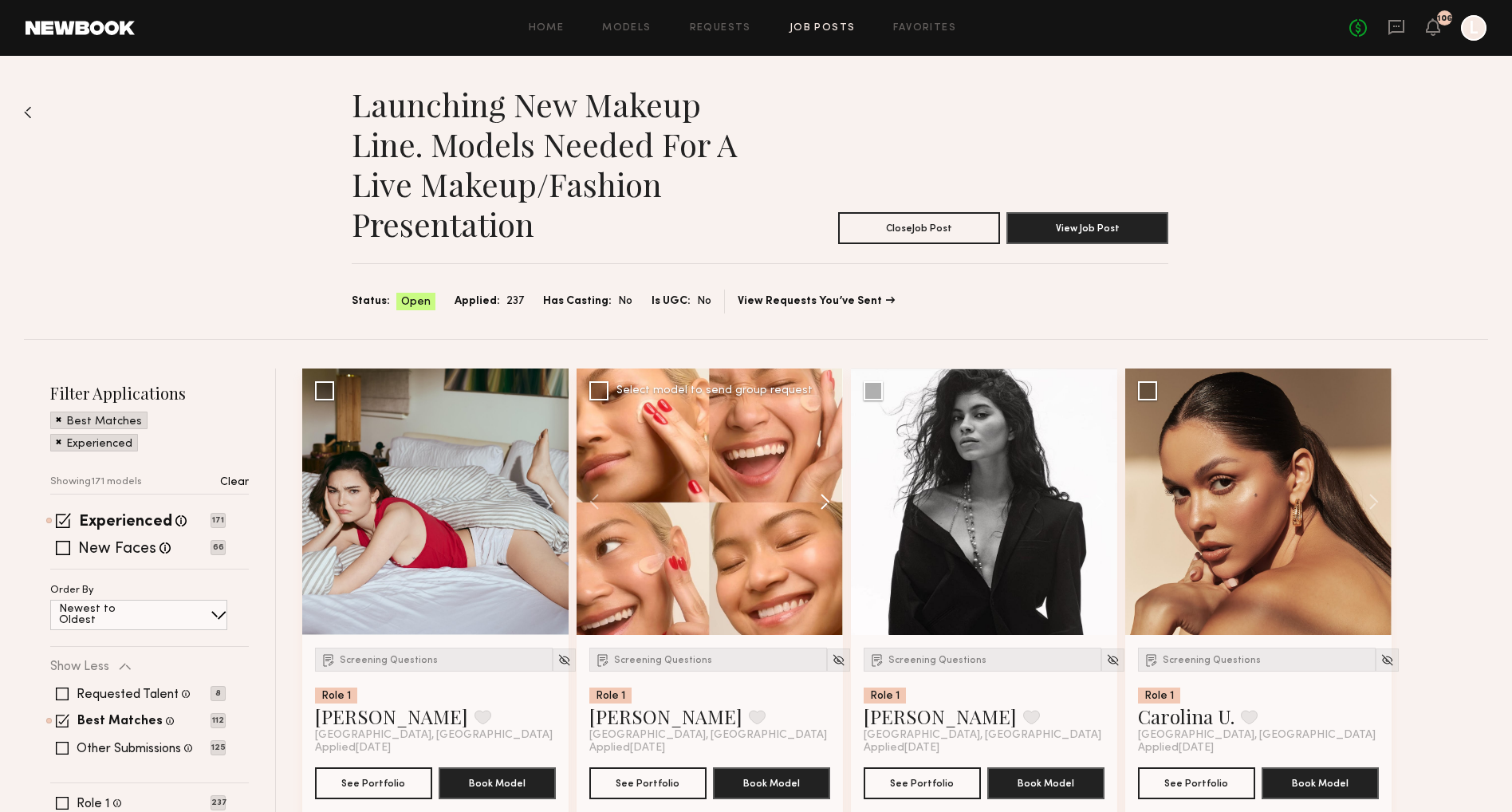
click at [817, 499] on button at bounding box center [817, 501] width 51 height 266
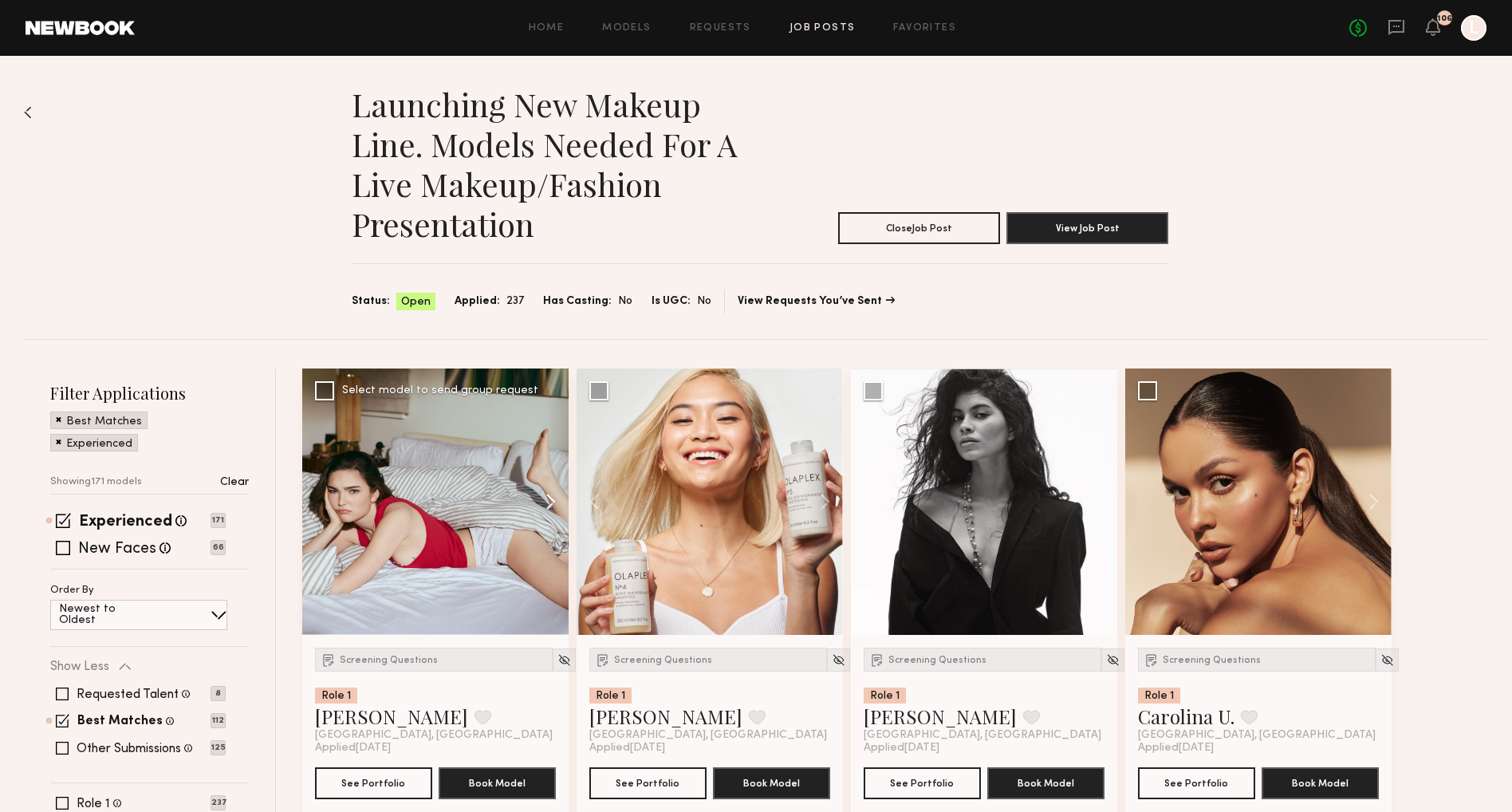
click at [554, 495] on button at bounding box center [543, 501] width 51 height 266
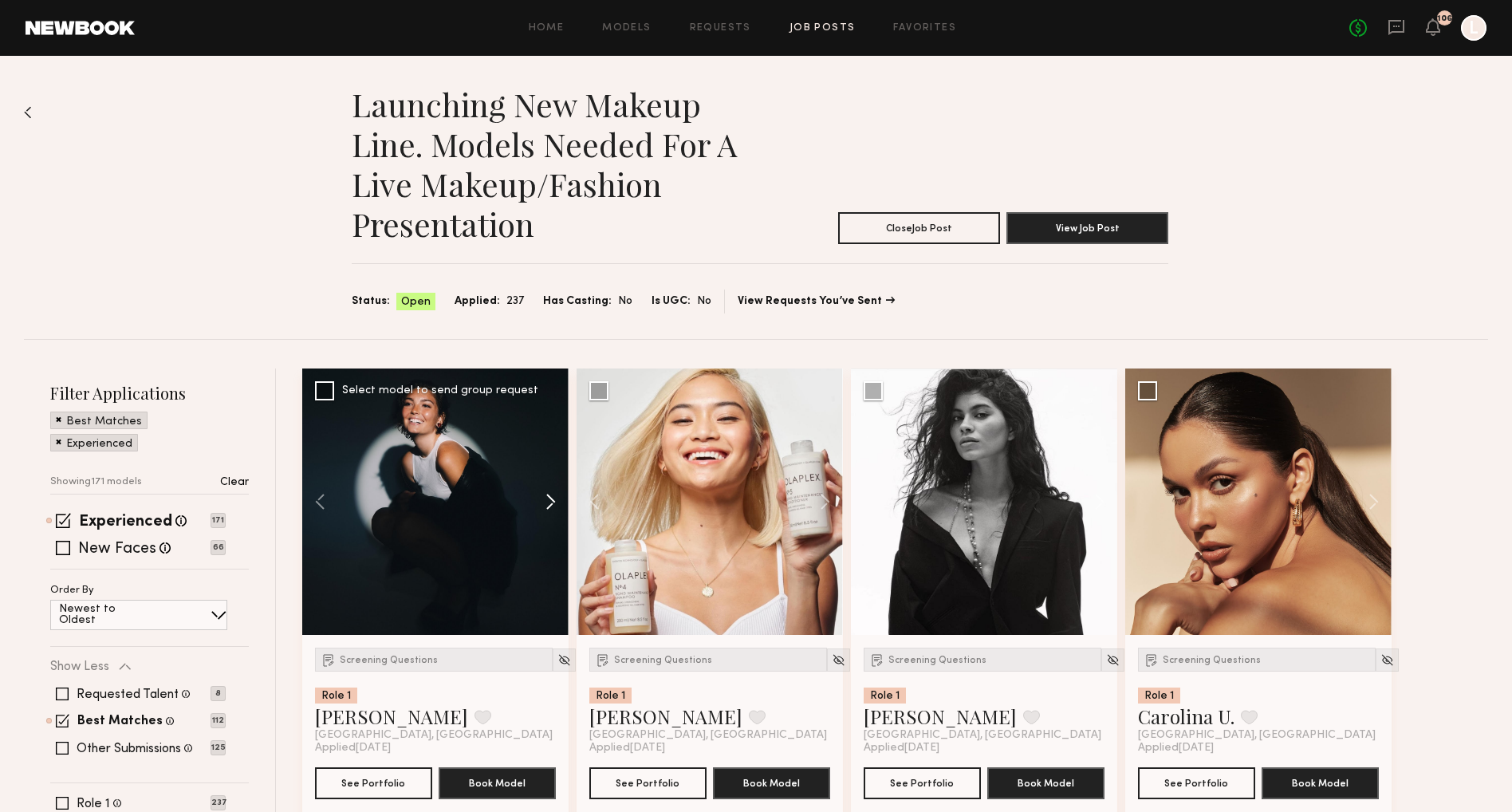
click at [553, 495] on button at bounding box center [543, 501] width 51 height 266
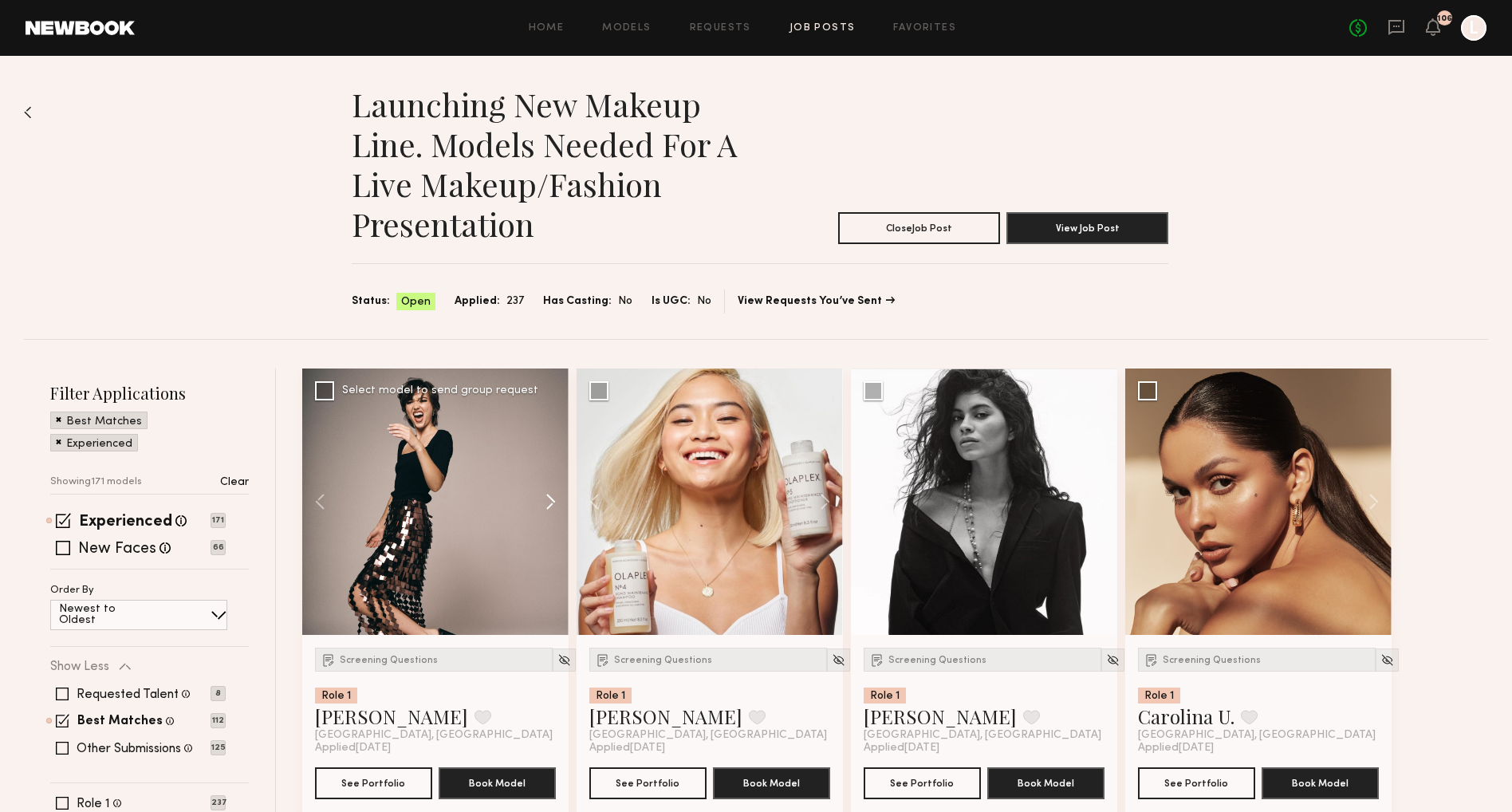
click at [553, 495] on button at bounding box center [543, 501] width 51 height 266
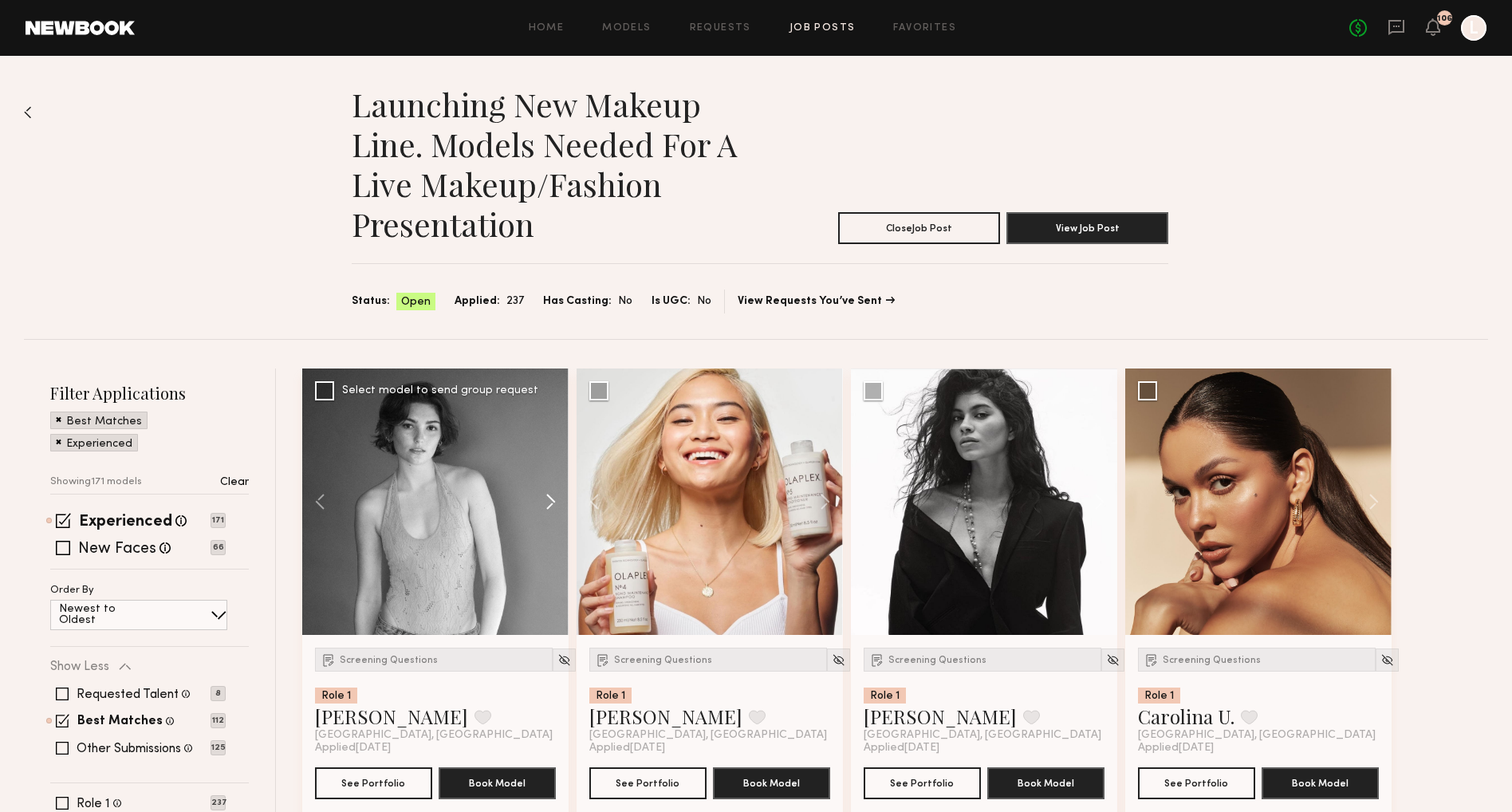
click at [553, 495] on button at bounding box center [543, 501] width 51 height 266
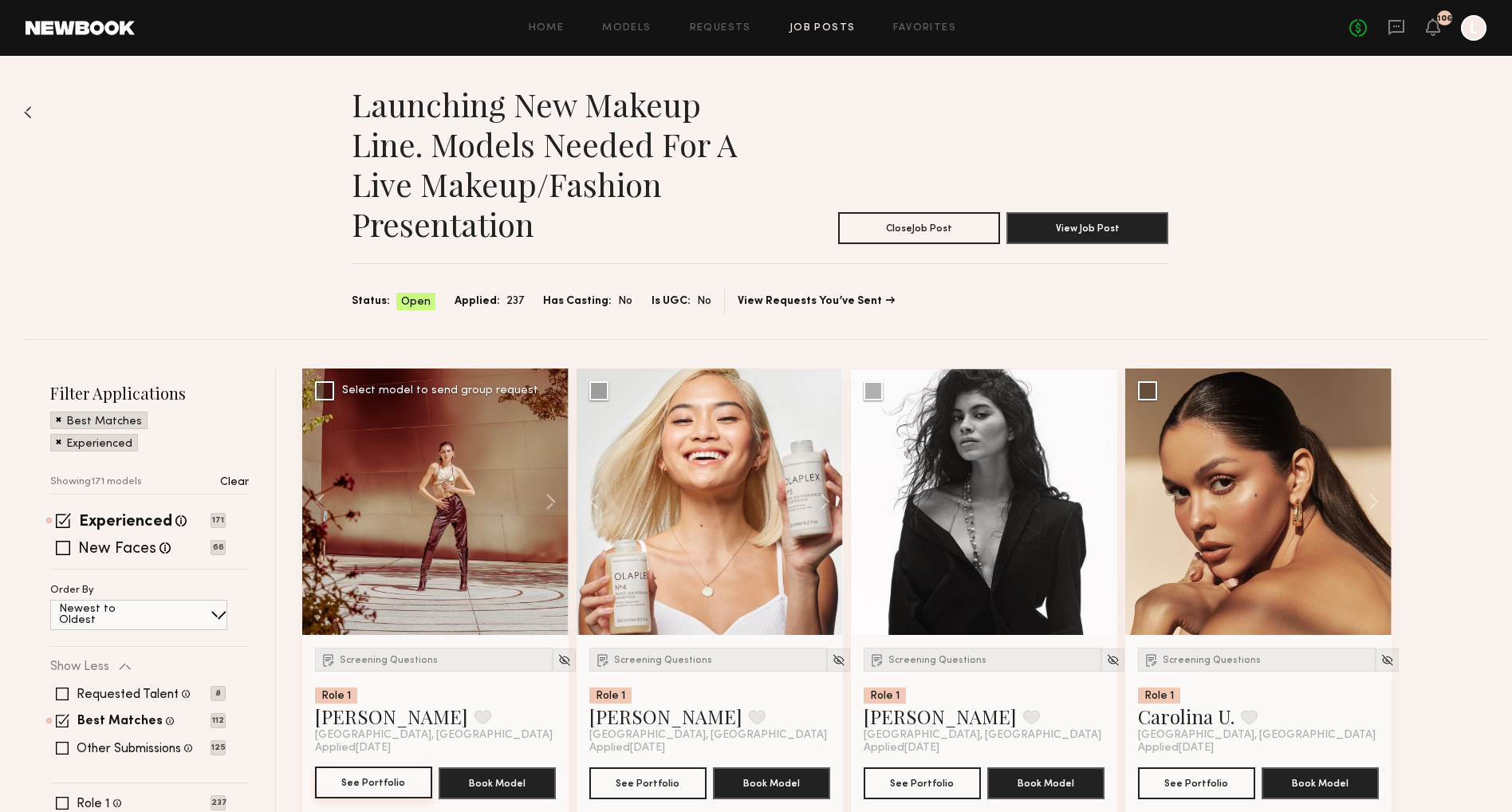
click at [388, 776] on button "See Portfolio" at bounding box center [374, 783] width 117 height 32
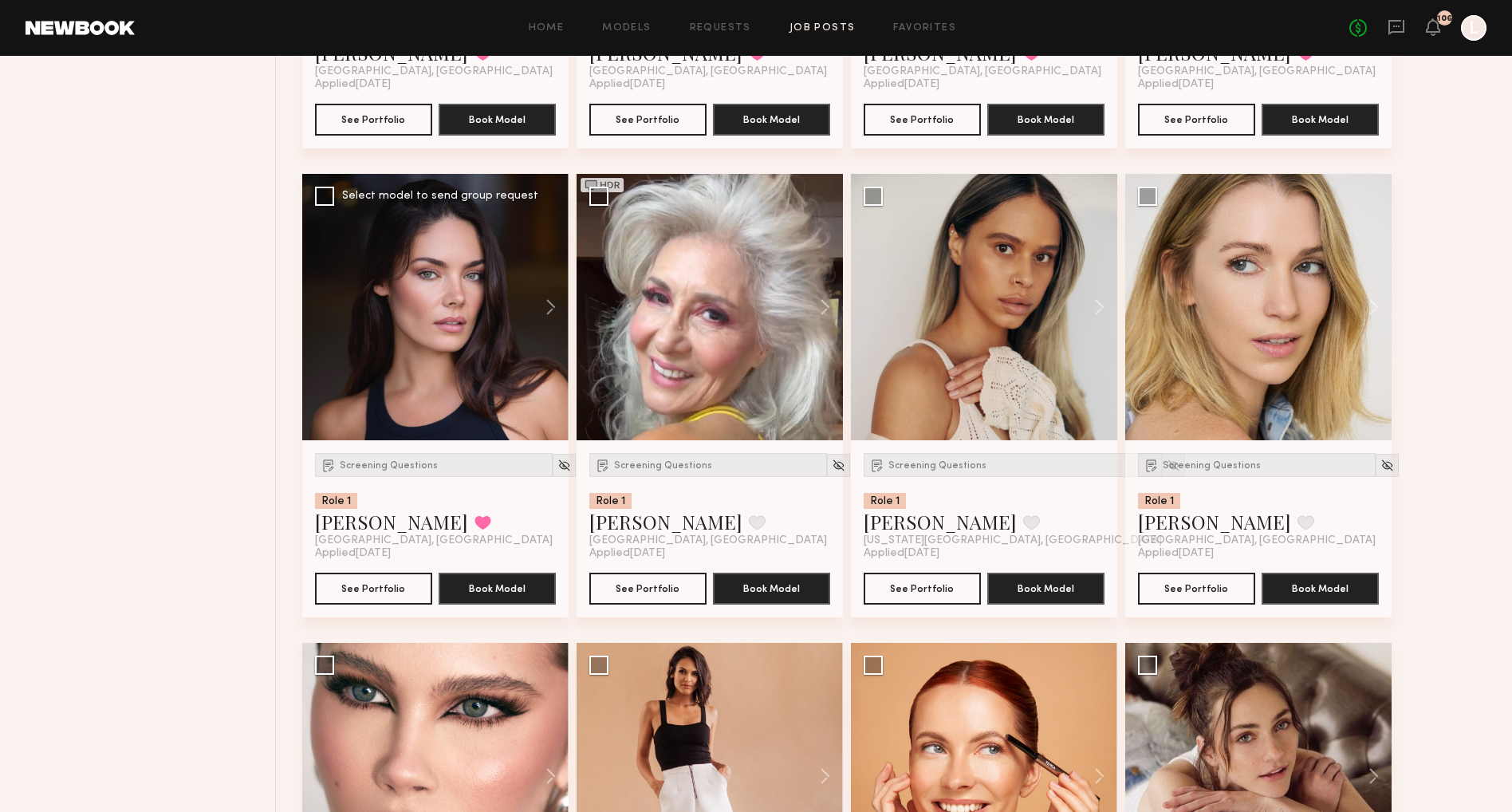
scroll to position [2559, 0]
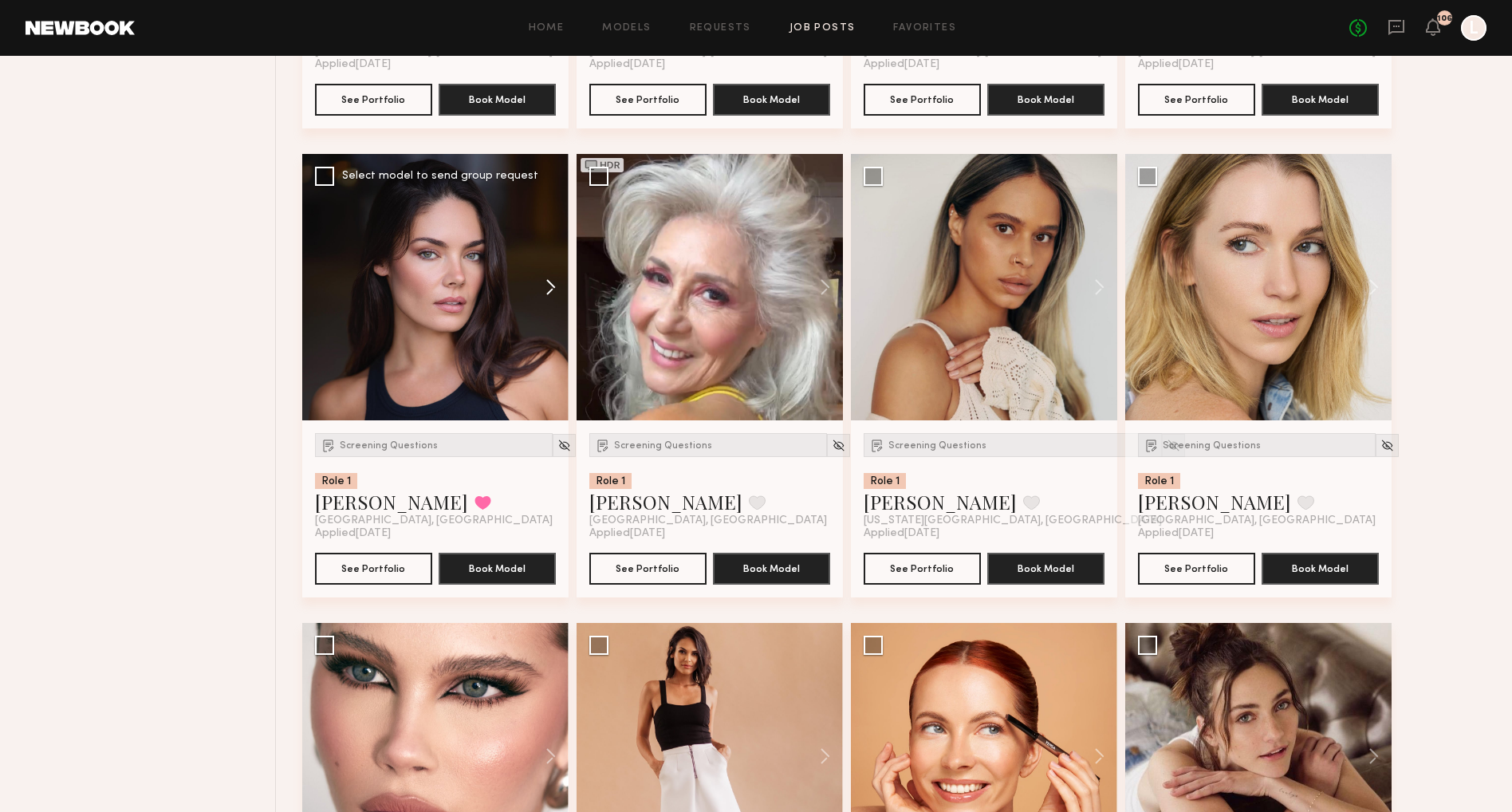
click at [550, 286] on button at bounding box center [543, 287] width 51 height 266
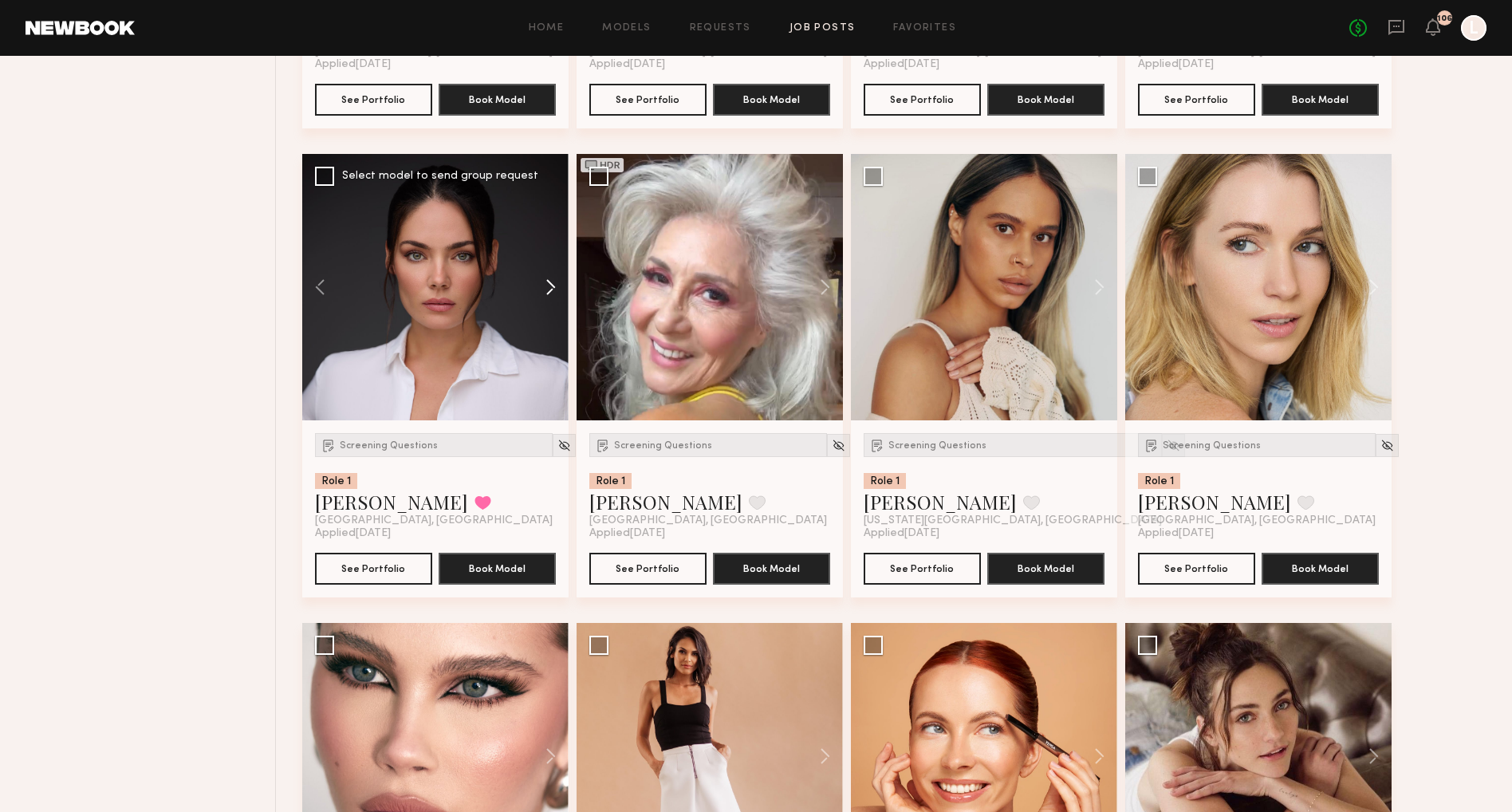
click at [550, 286] on button at bounding box center [543, 287] width 51 height 266
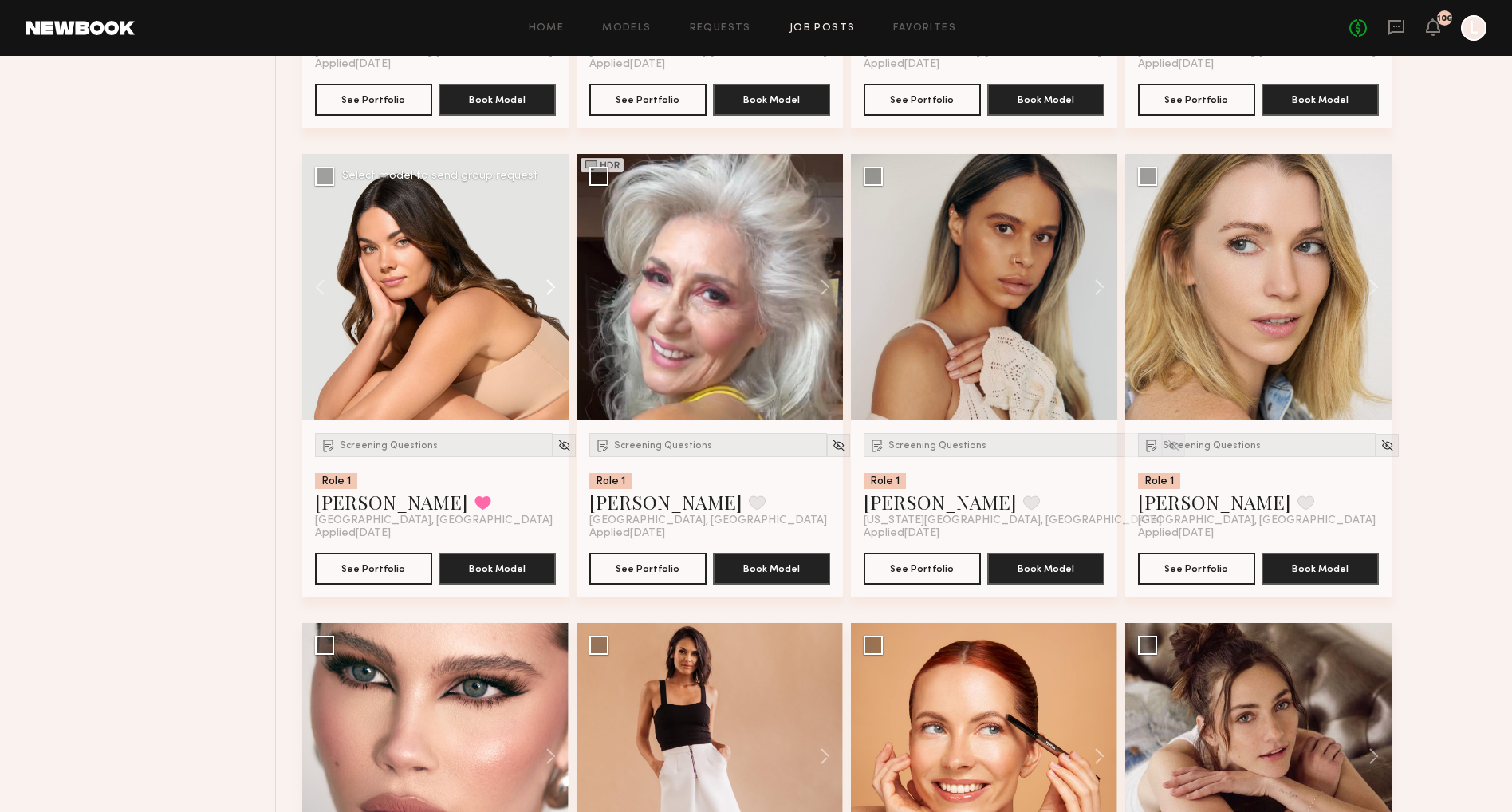
click at [550, 286] on button at bounding box center [543, 287] width 51 height 266
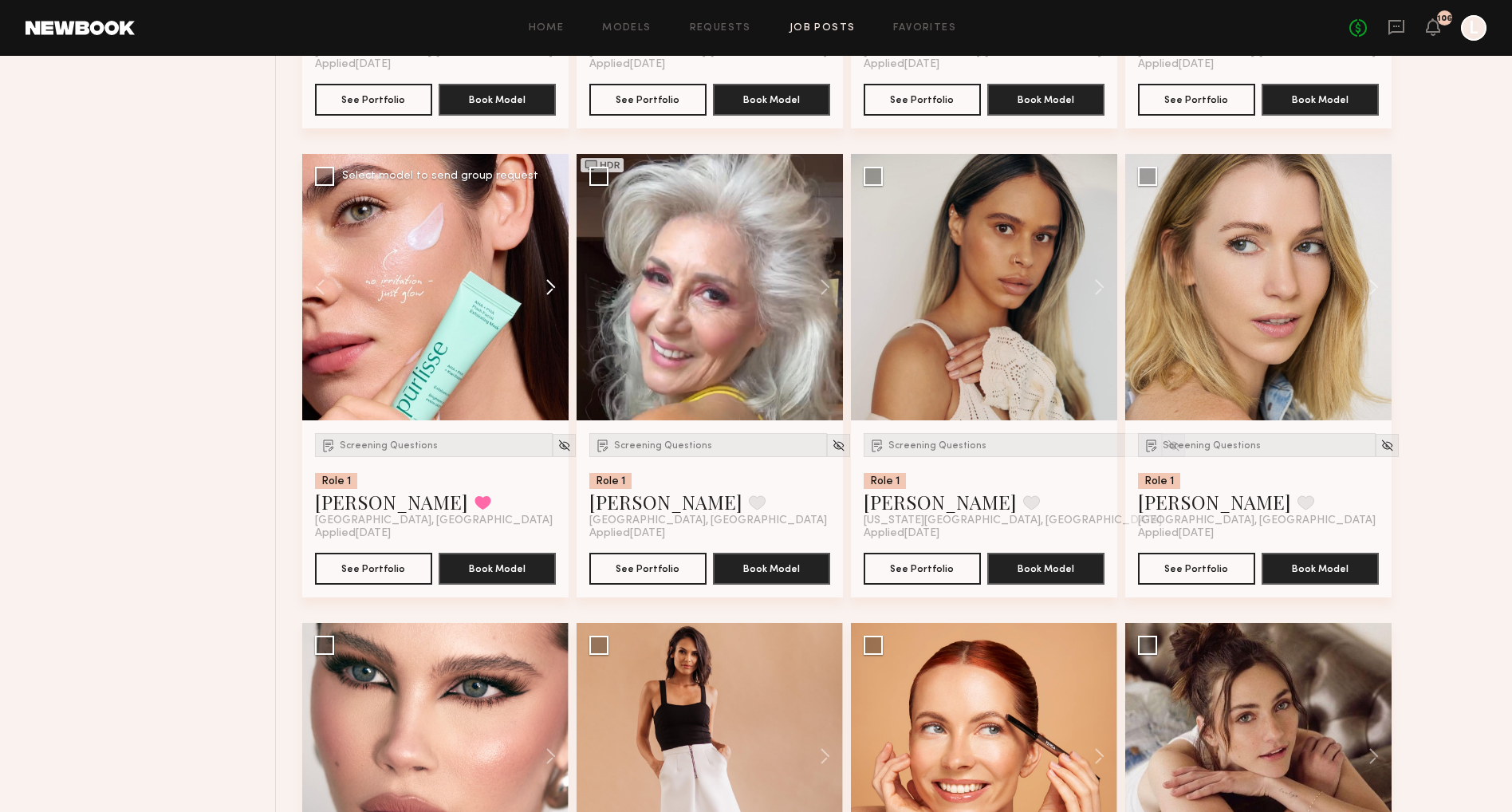
click at [550, 286] on button at bounding box center [543, 287] width 51 height 266
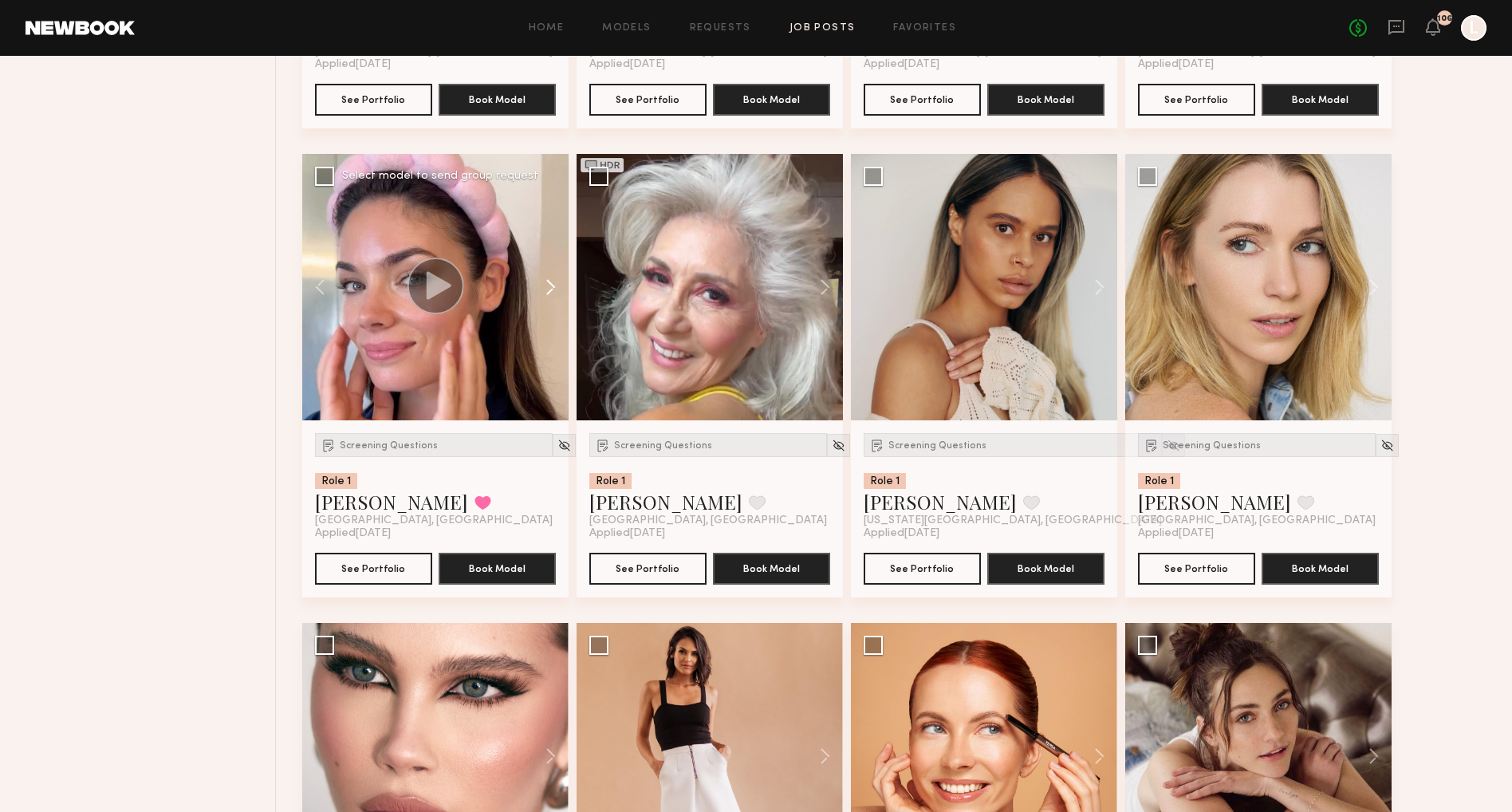
click at [550, 286] on button at bounding box center [543, 287] width 51 height 266
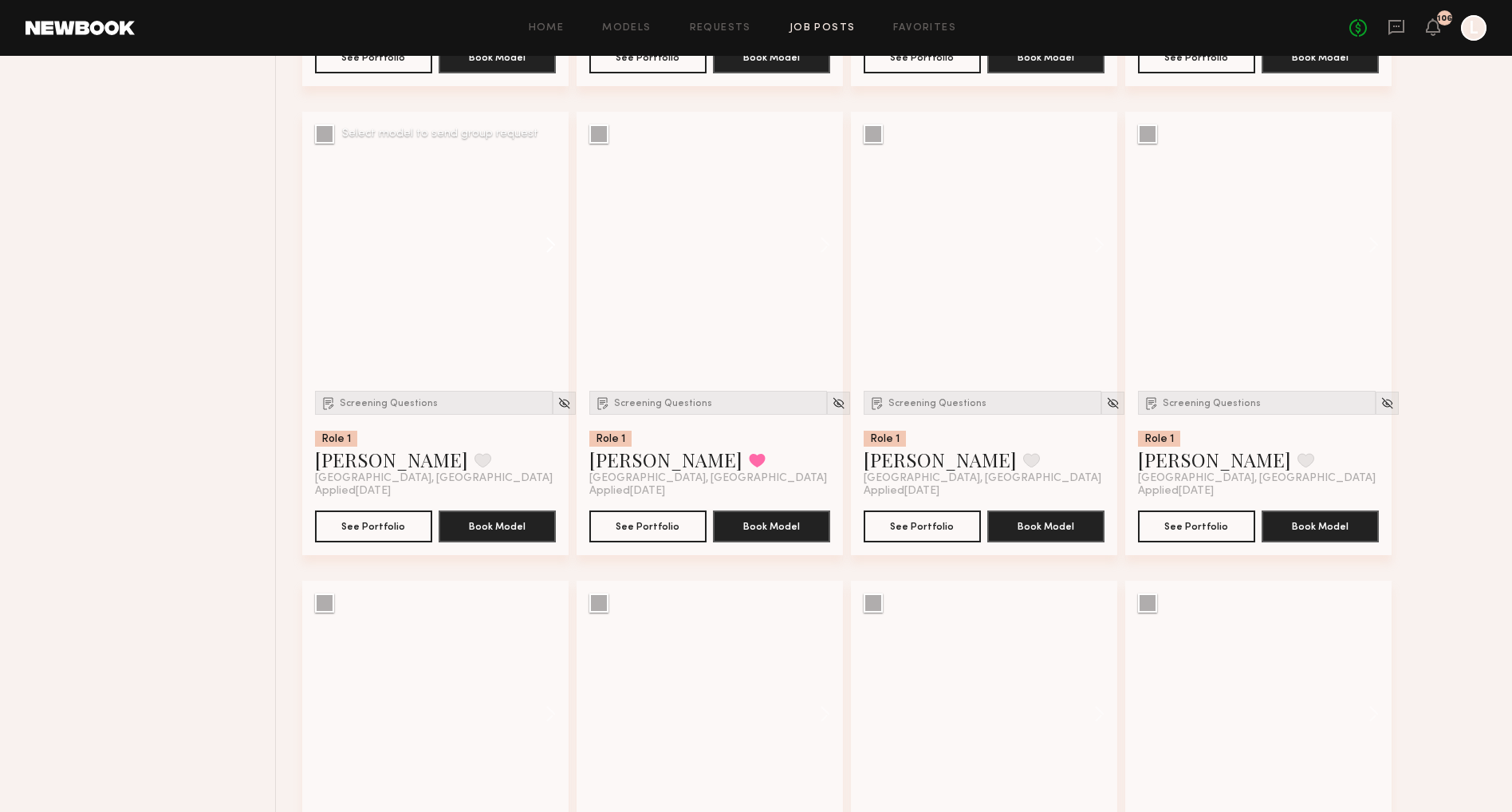
scroll to position [8700, 0]
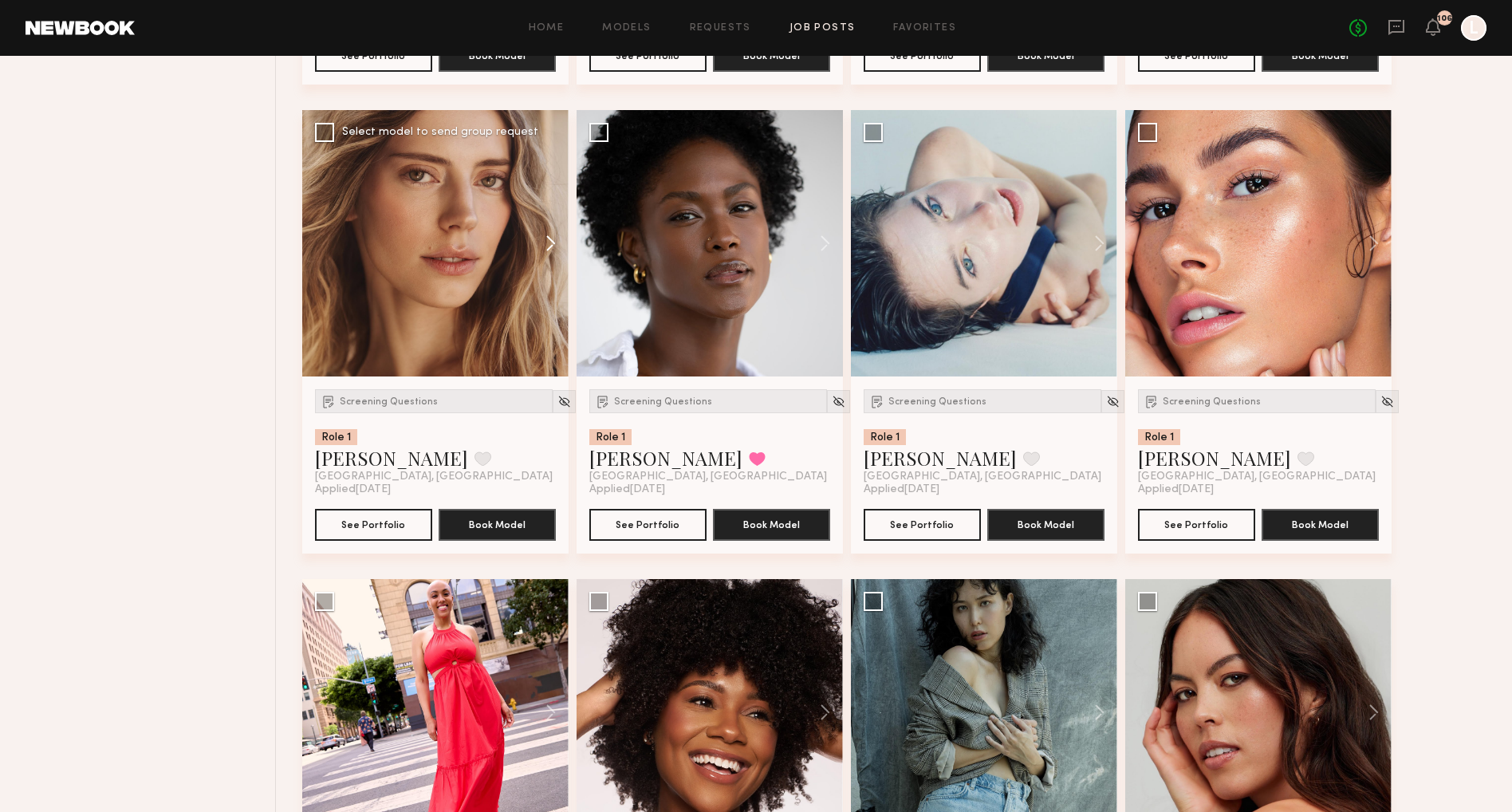
click at [549, 263] on button at bounding box center [543, 243] width 51 height 266
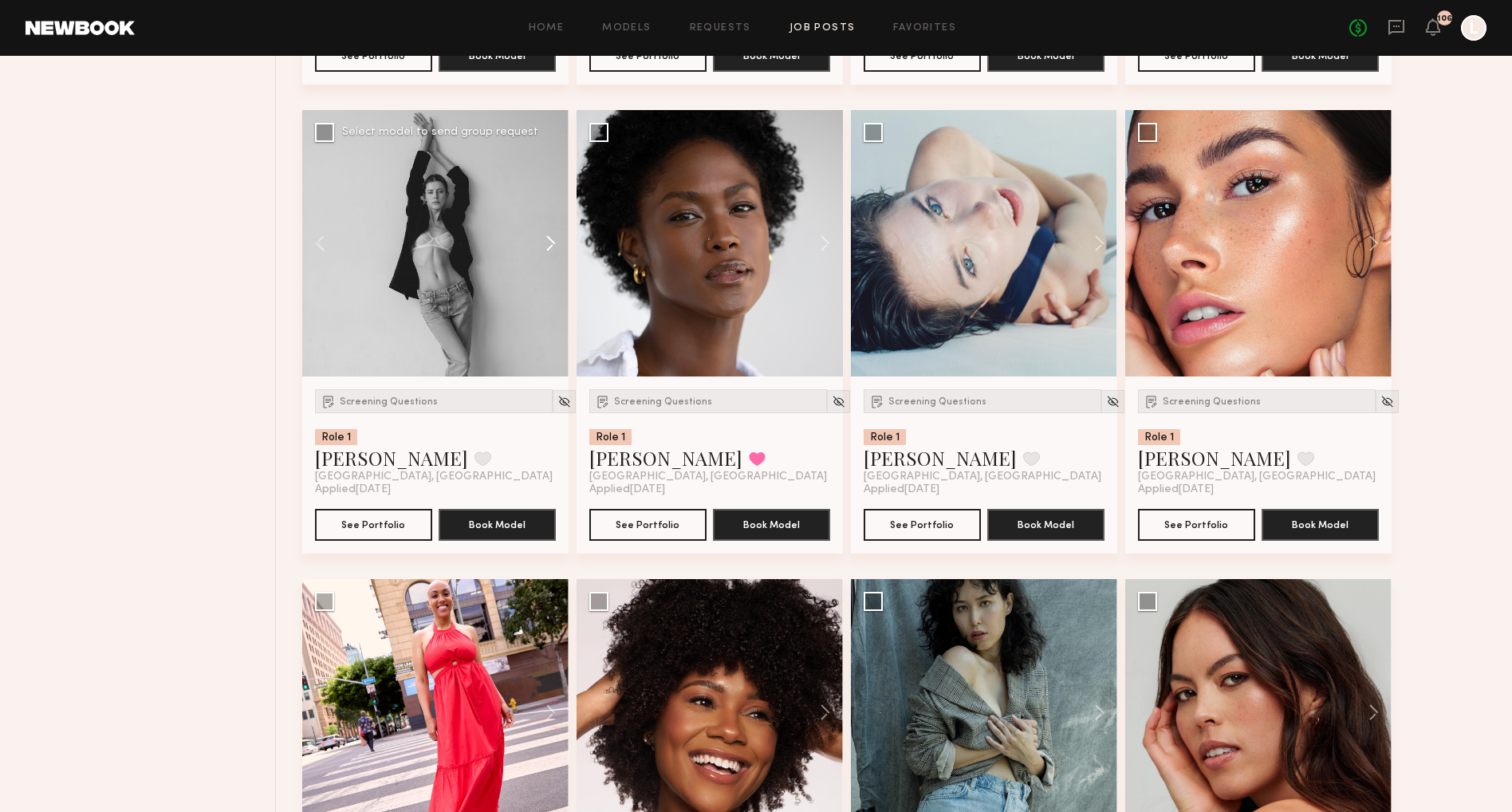
click at [549, 263] on button at bounding box center [543, 243] width 51 height 266
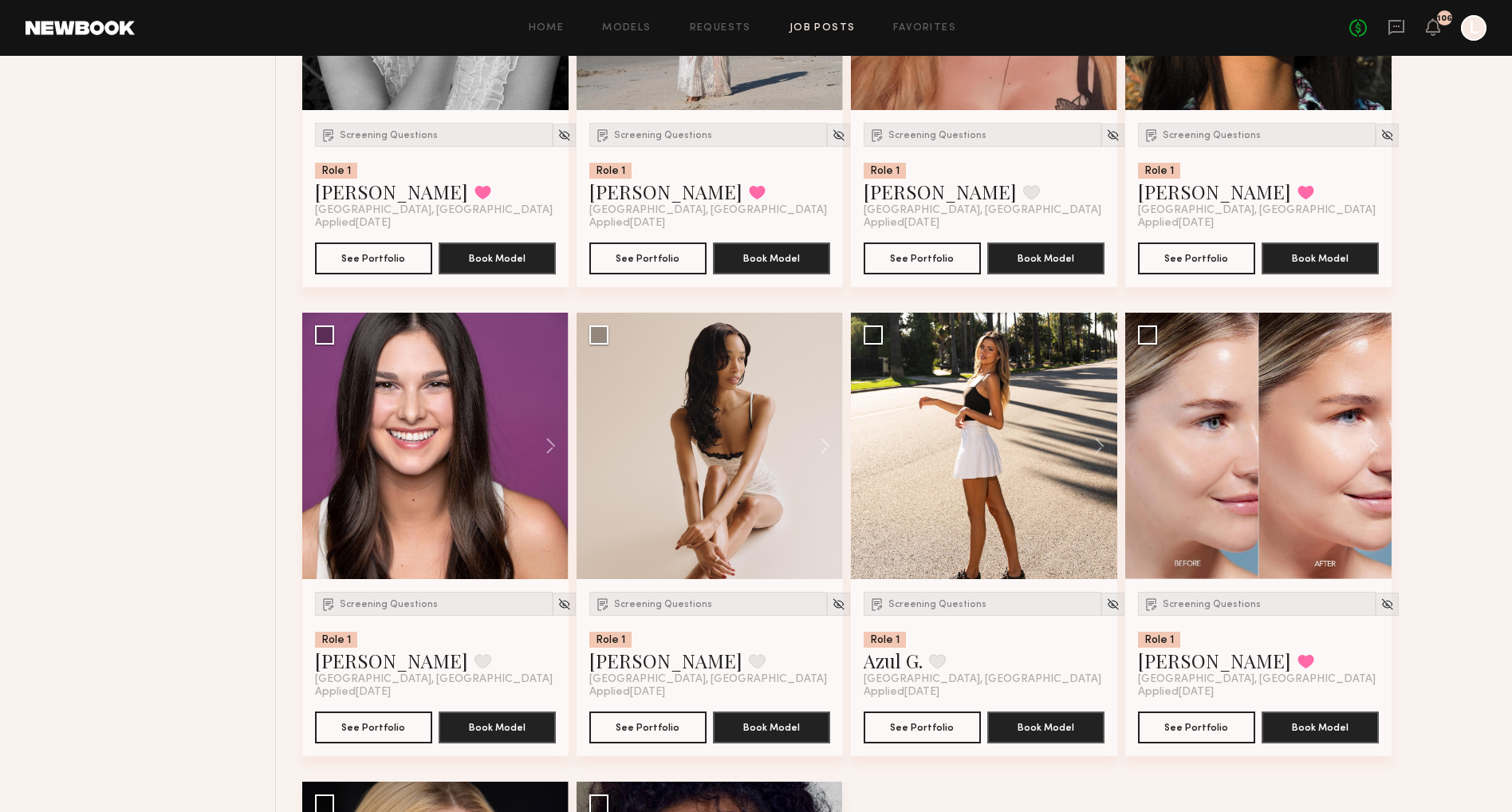
scroll to position [10377, 0]
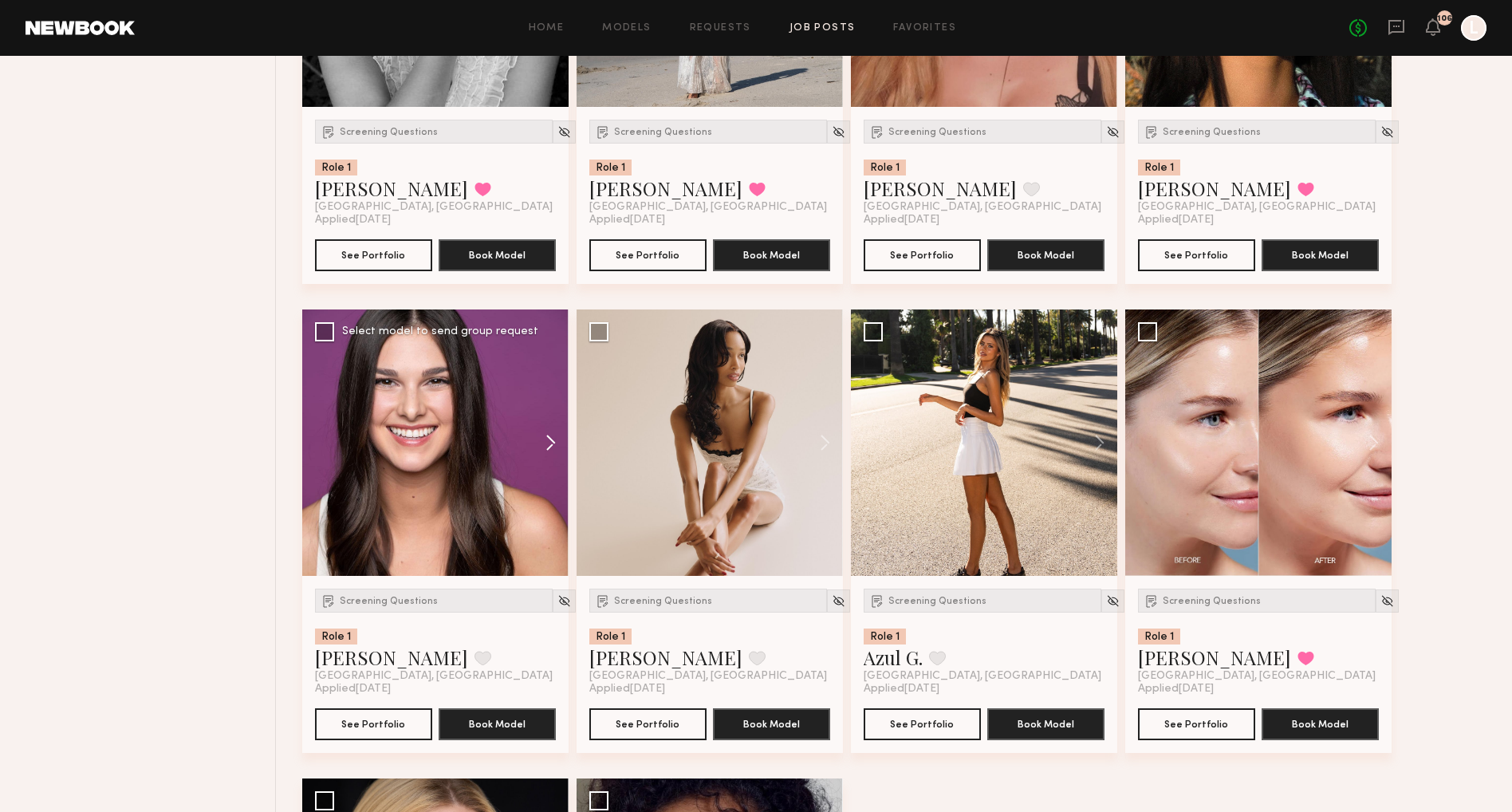
click at [549, 469] on button at bounding box center [543, 443] width 51 height 266
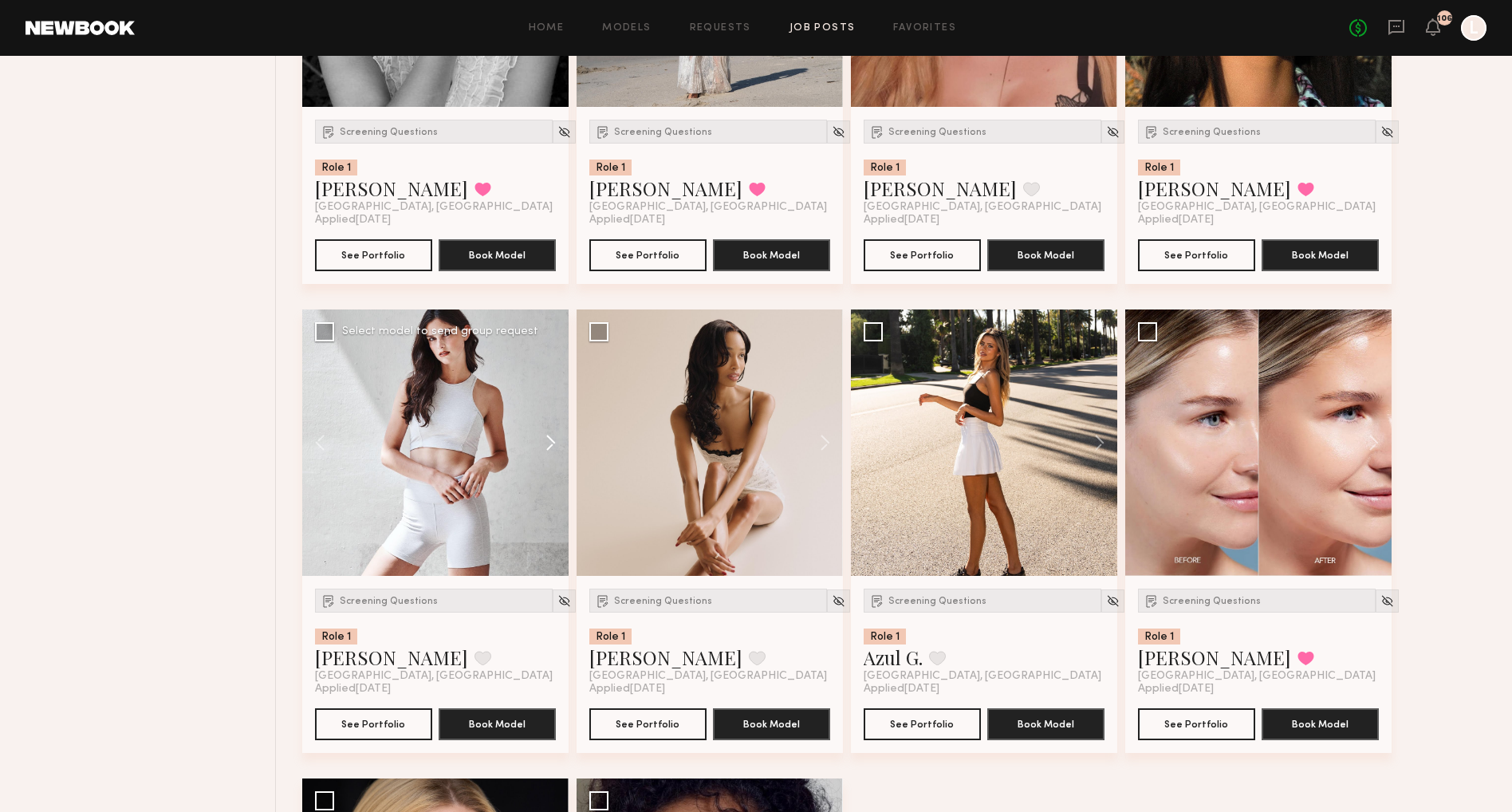
click at [549, 469] on button at bounding box center [543, 443] width 51 height 266
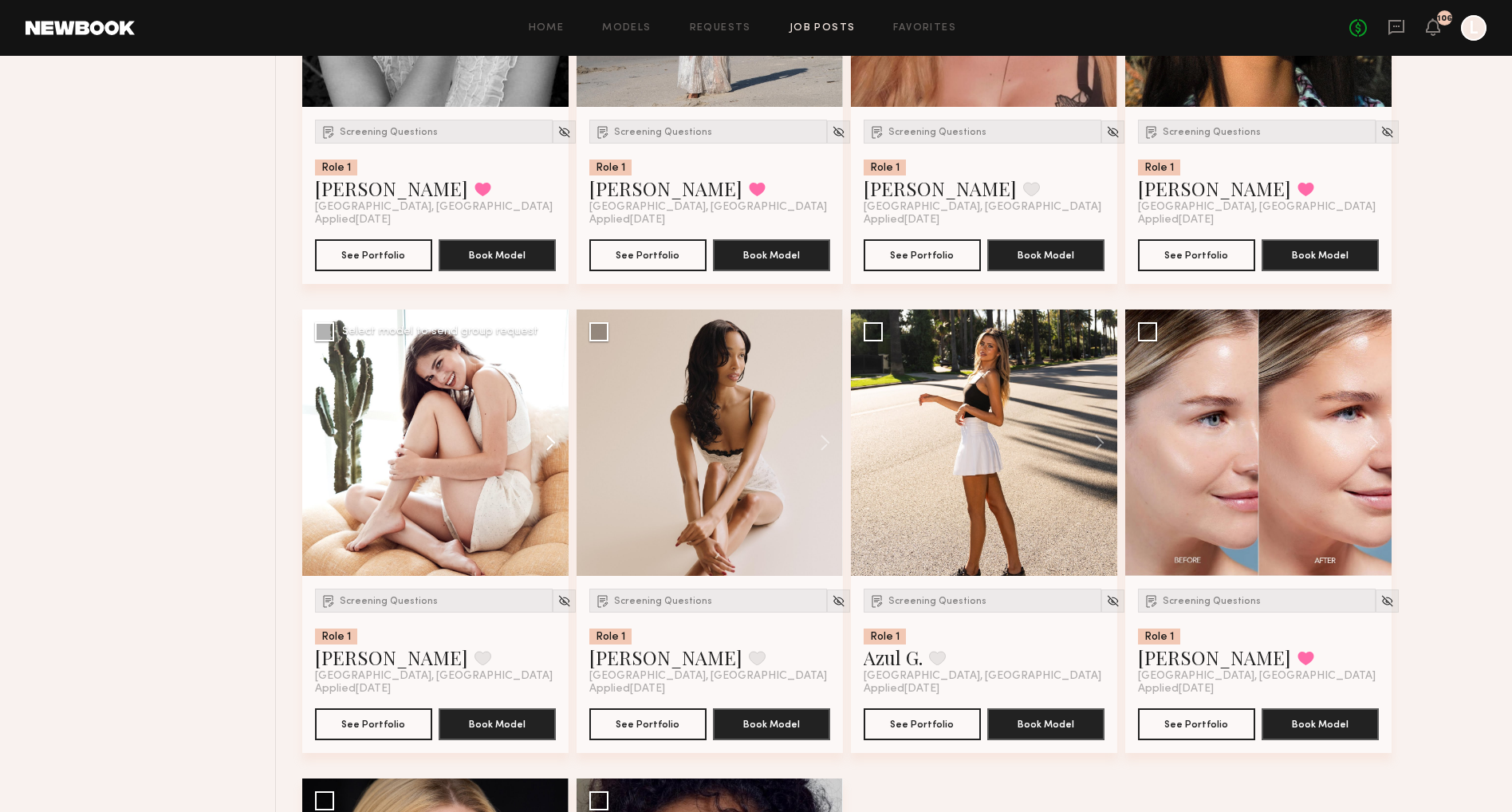
click at [549, 469] on button at bounding box center [543, 443] width 51 height 266
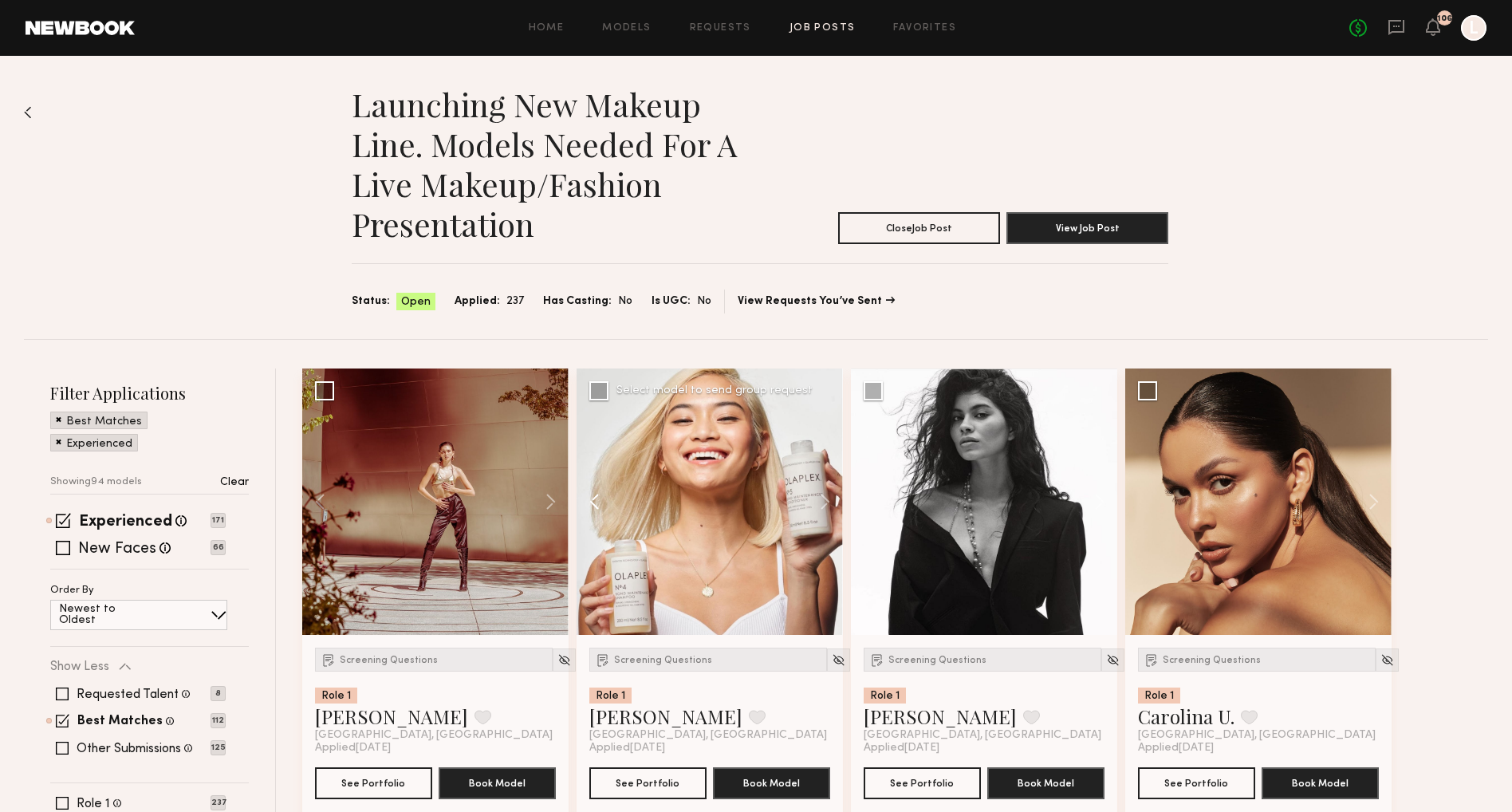
scroll to position [0, 0]
click at [1200, 792] on button "See Portfolio" at bounding box center [1197, 783] width 117 height 32
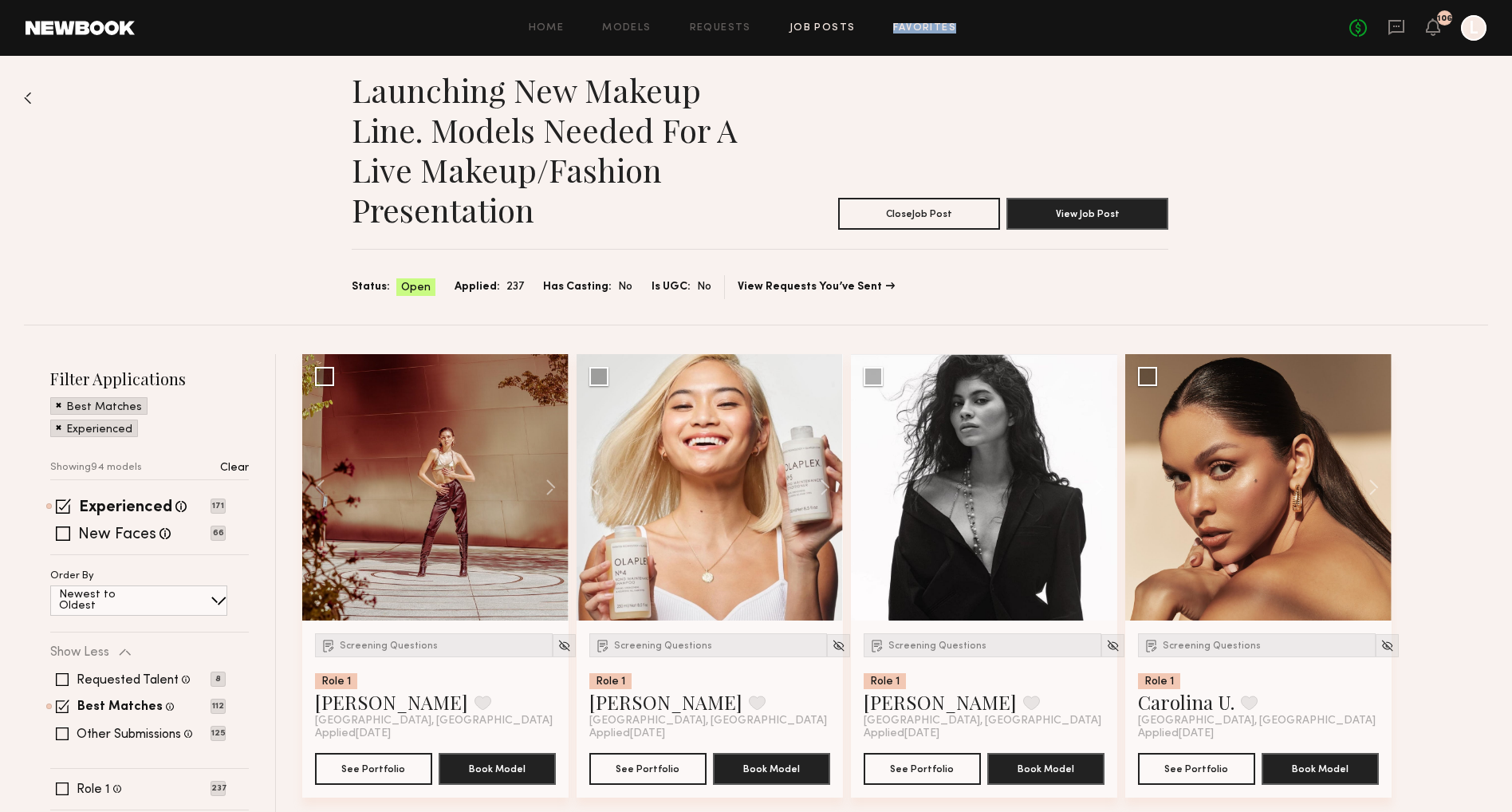
scroll to position [17, 0]
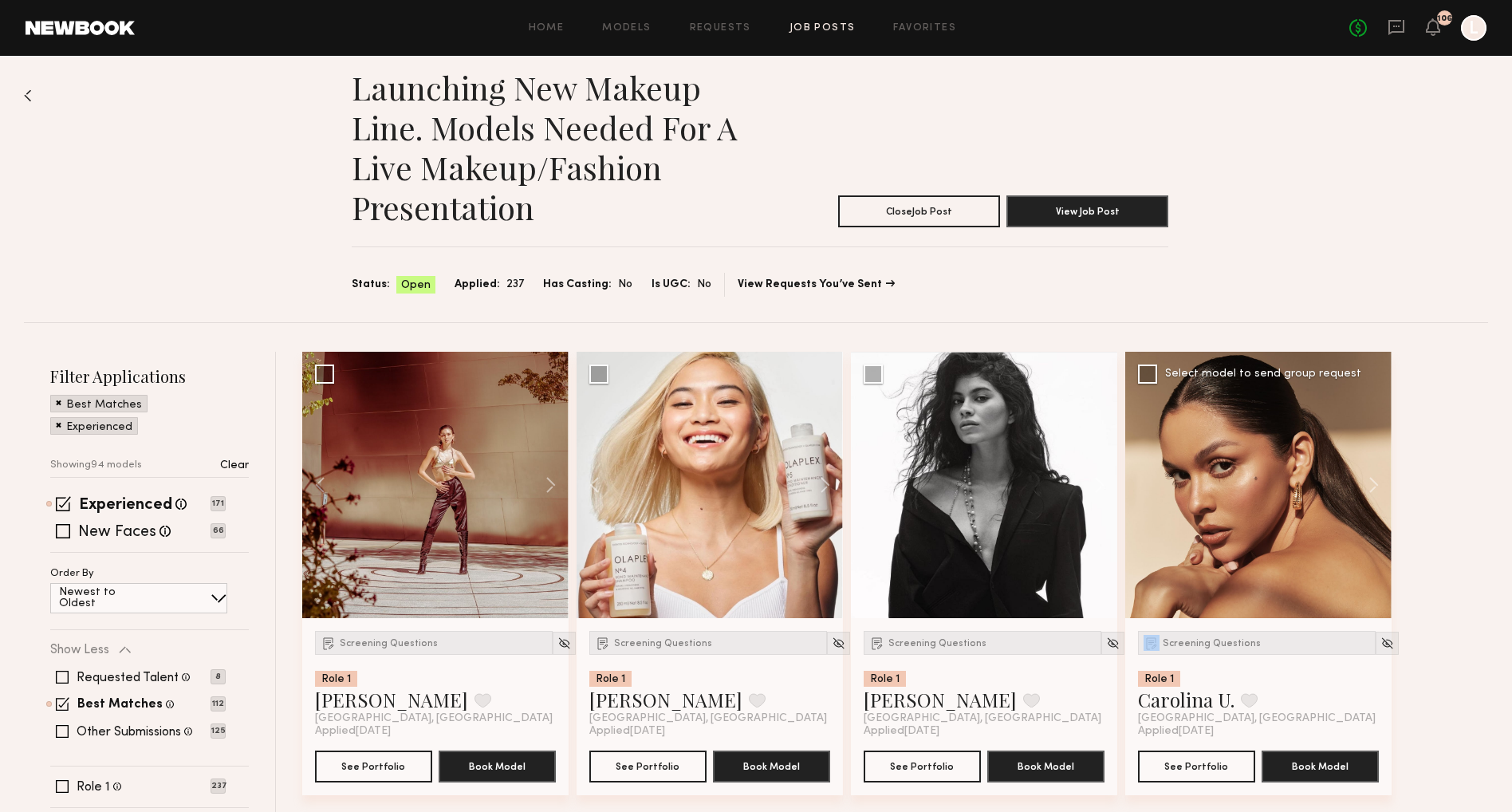
click at [1165, 611] on div at bounding box center [1258, 485] width 266 height 266
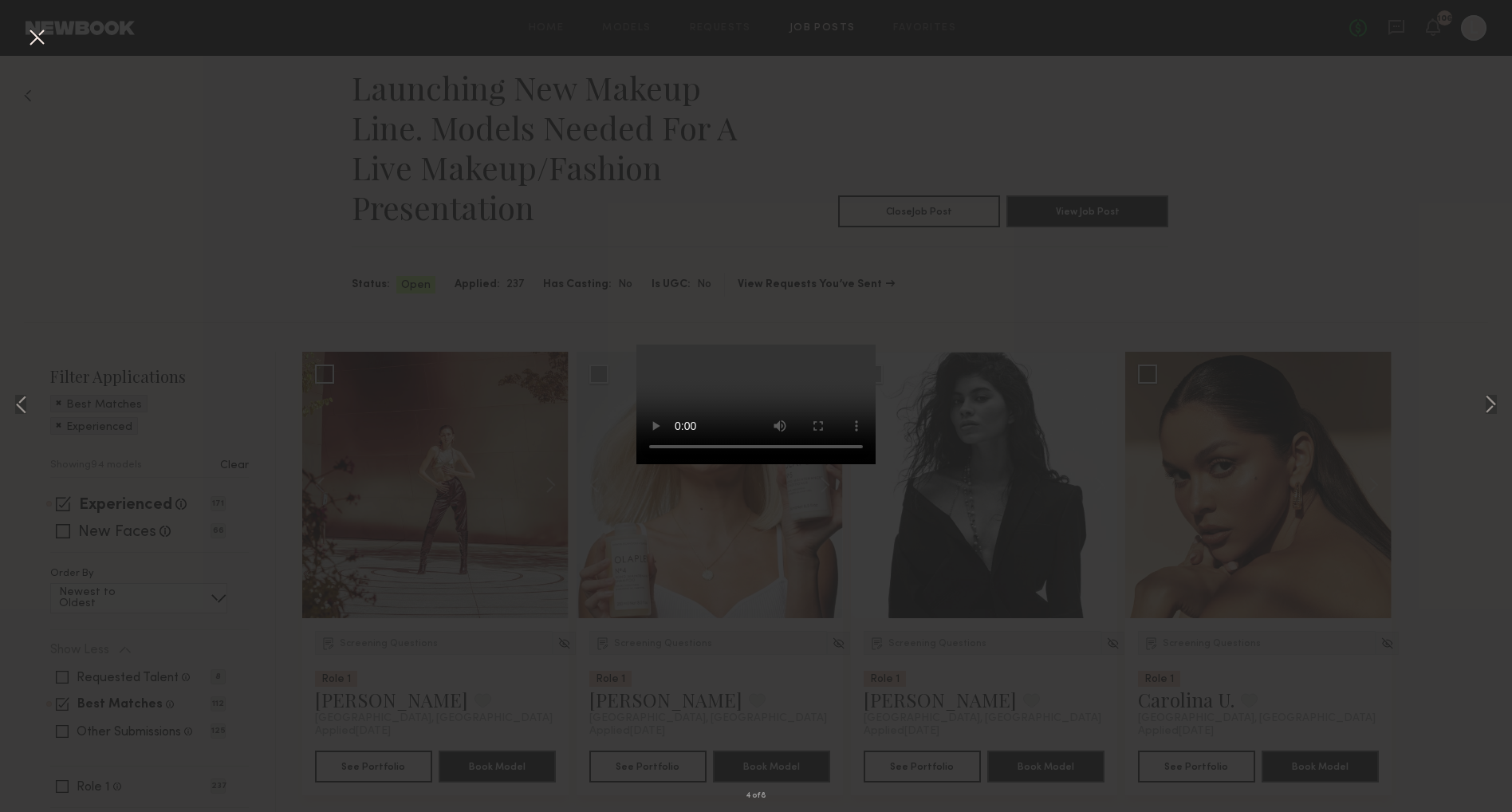
click at [925, 223] on div "4 of 8" at bounding box center [756, 406] width 1512 height 812
click at [42, 31] on button at bounding box center [36, 38] width 26 height 28
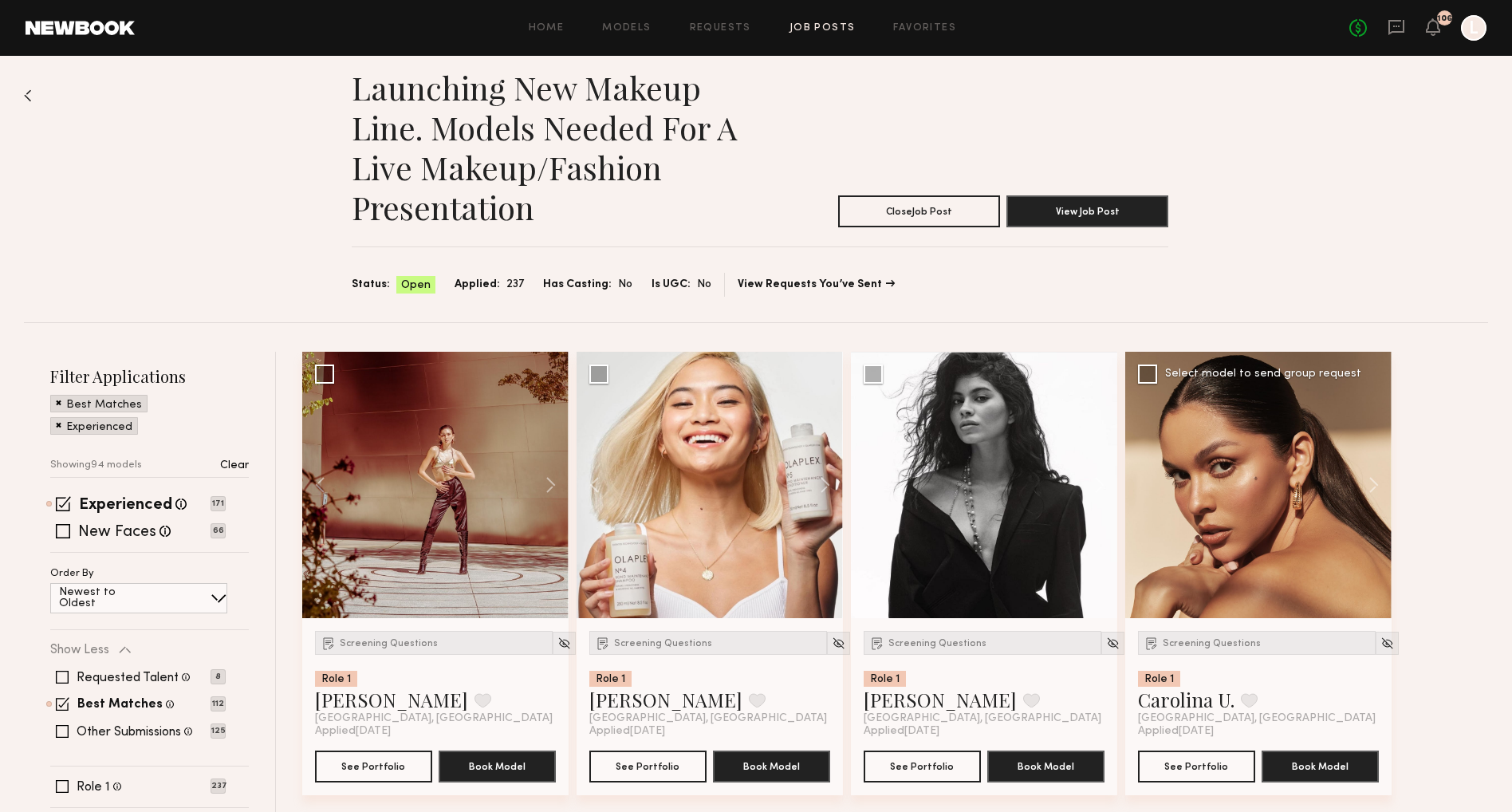
click at [1294, 559] on div at bounding box center [1258, 485] width 266 height 266
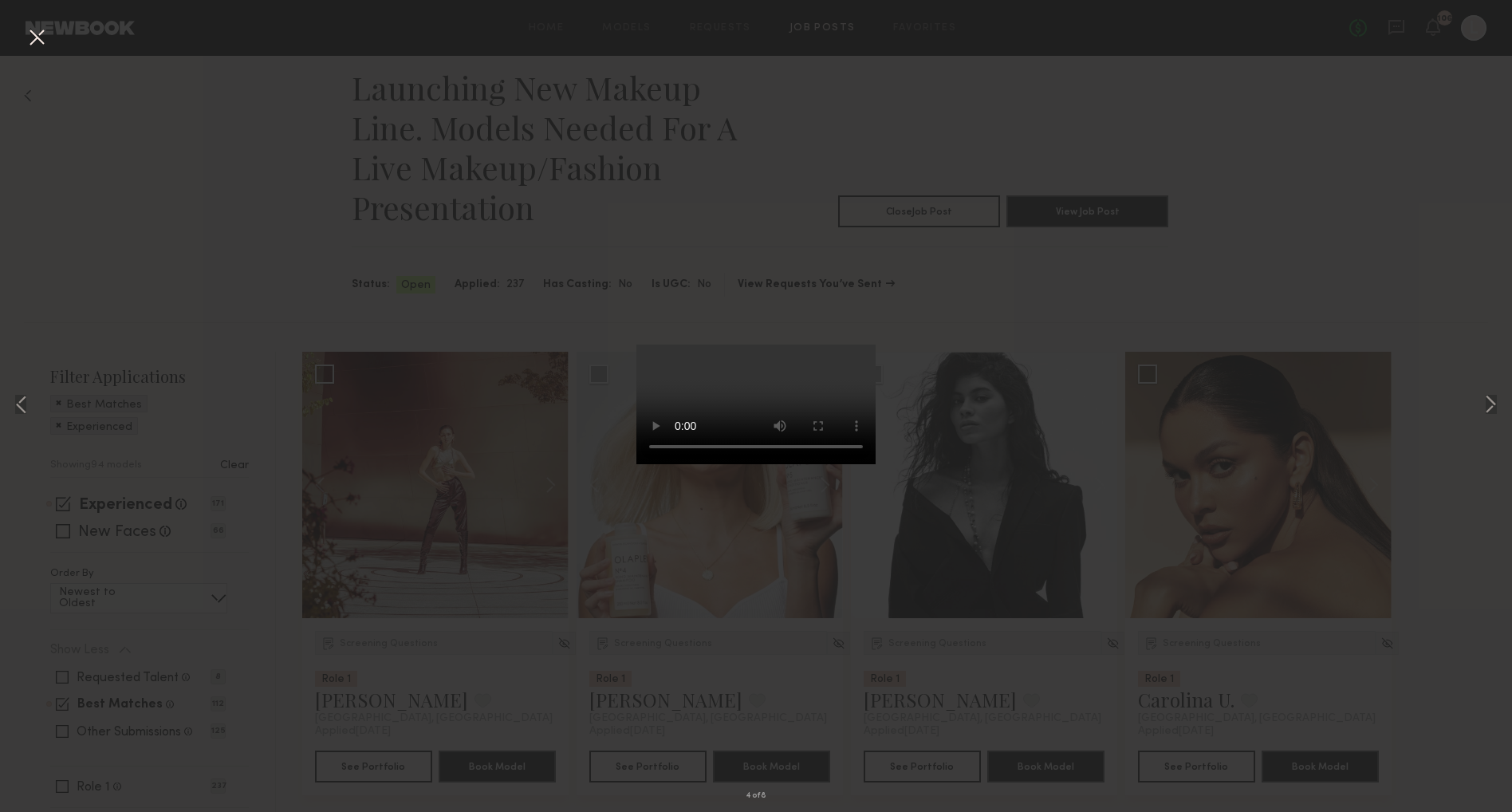
click at [984, 50] on div "4 of 8" at bounding box center [756, 406] width 1512 height 812
click at [38, 25] on button at bounding box center [36, 38] width 26 height 28
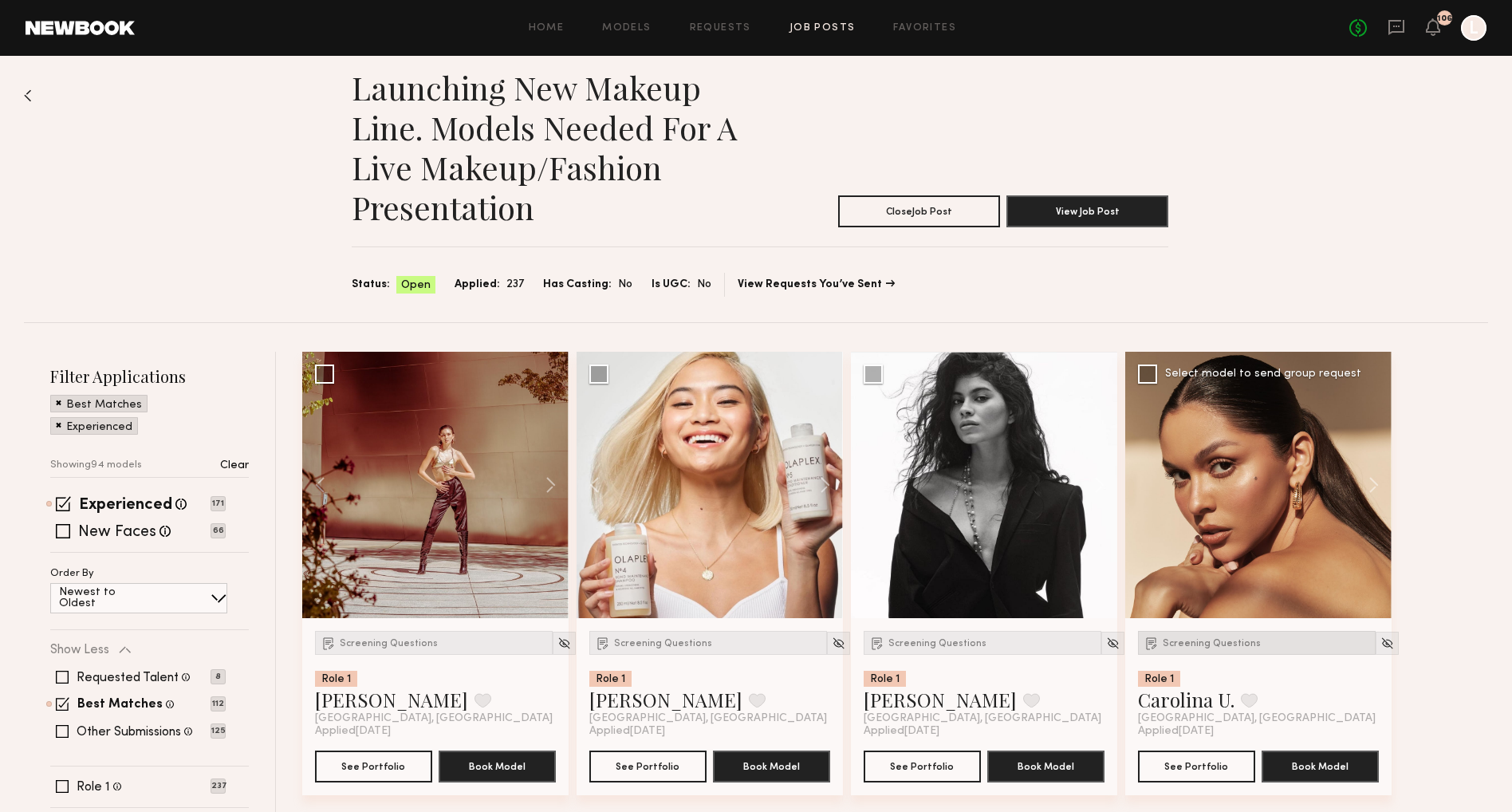
click at [1206, 649] on div "Screening Questions" at bounding box center [1257, 643] width 238 height 24
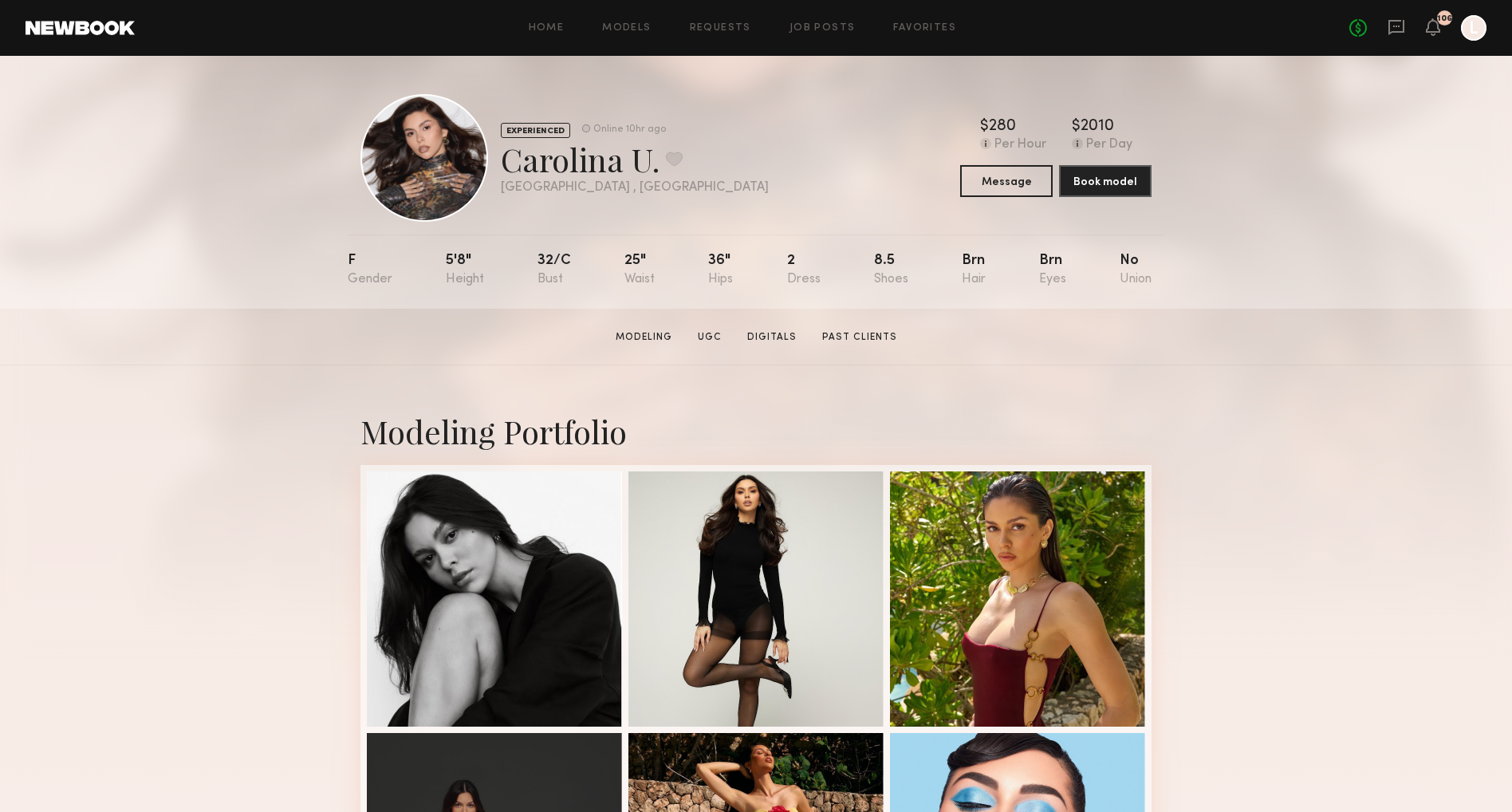
scroll to position [-6, 4]
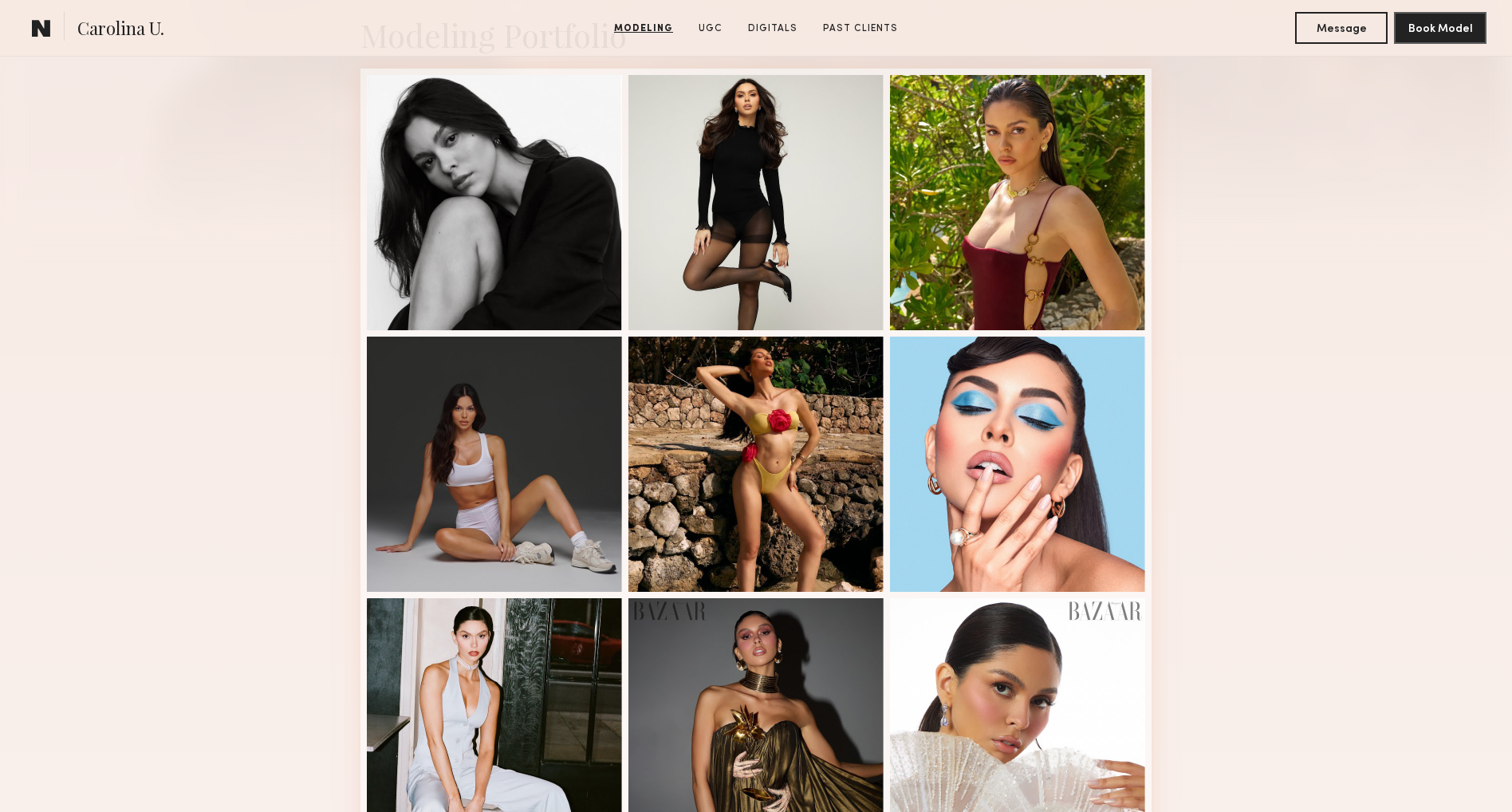
scroll to position [404, 0]
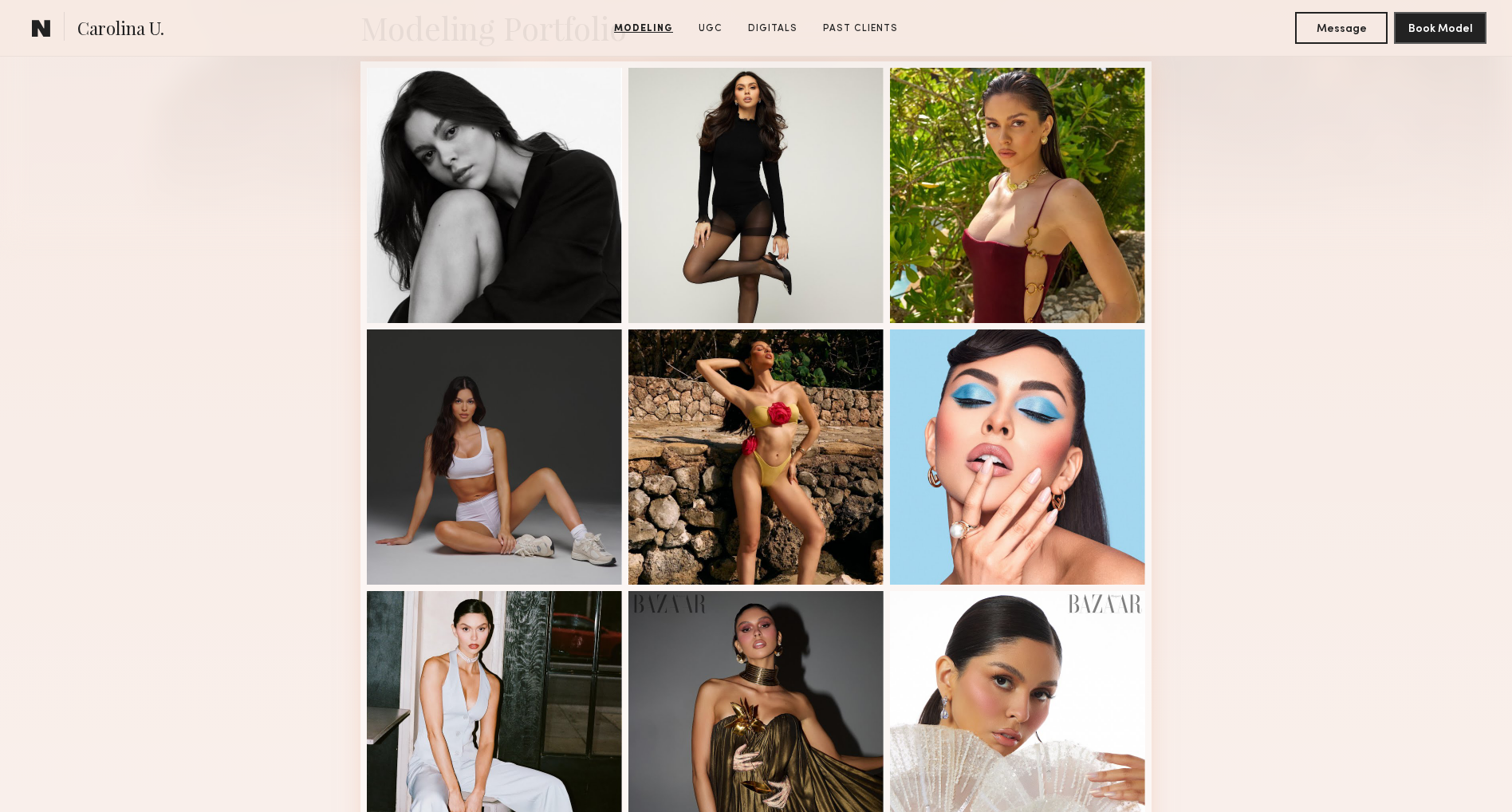
click at [154, 25] on span "Carolina U." at bounding box center [121, 29] width 87 height 28
click at [496, 453] on div at bounding box center [494, 455] width 256 height 256
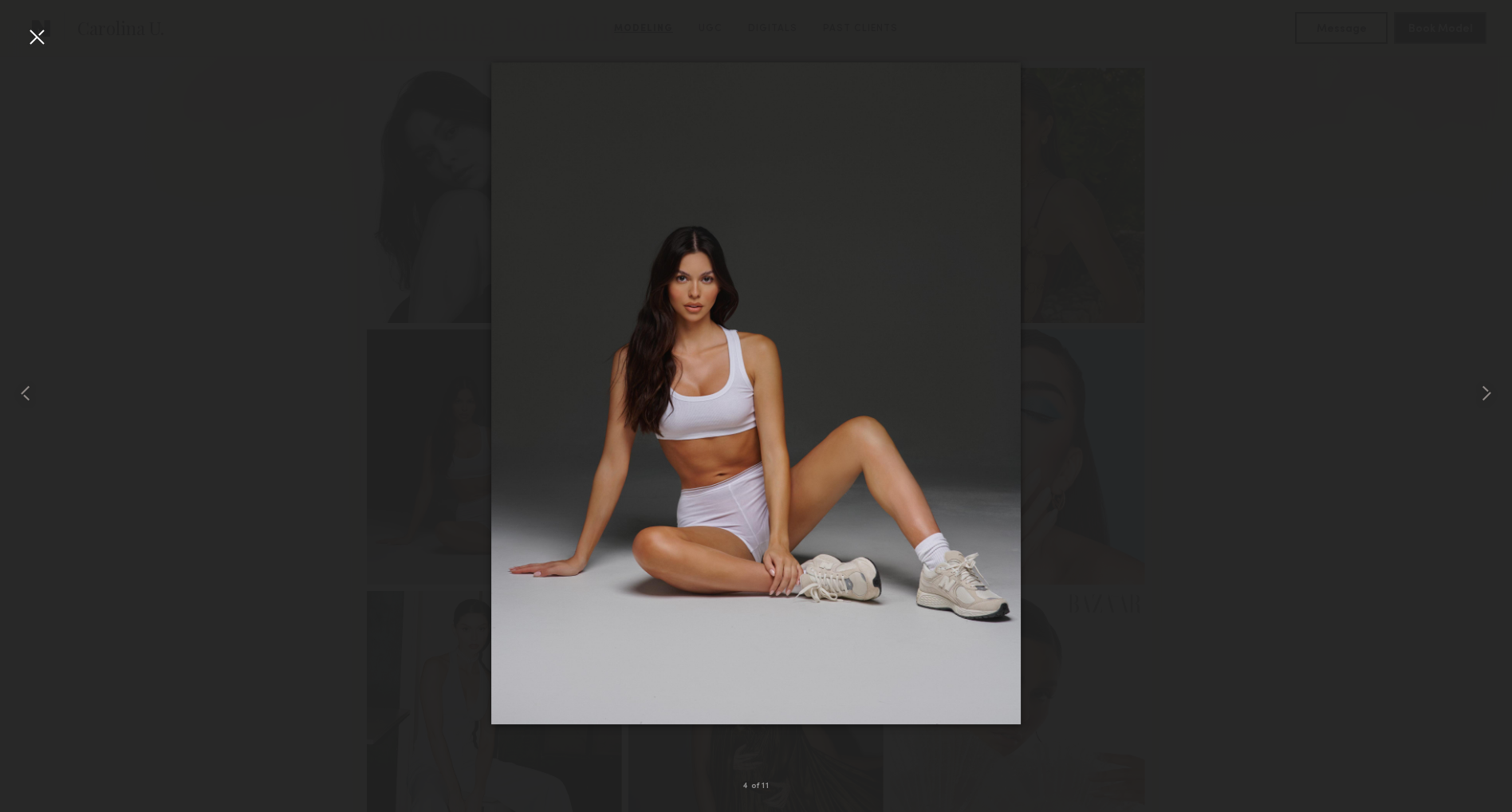
scroll to position [430, 0]
drag, startPoint x: 212, startPoint y: 114, endPoint x: 28, endPoint y: 44, distance: 196.9
click at [28, 44] on div at bounding box center [36, 36] width 26 height 26
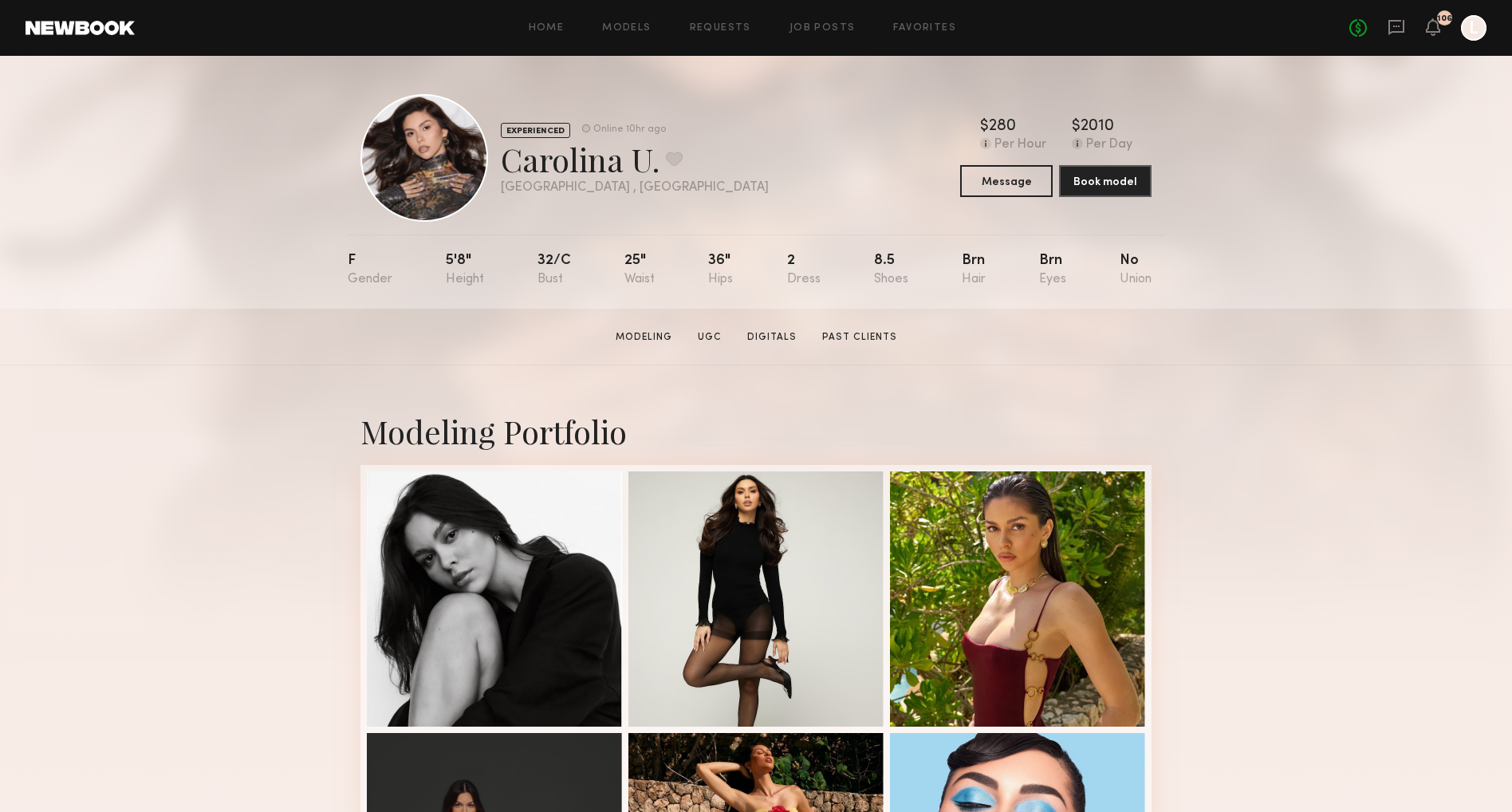
scroll to position [1, 0]
